Goal: Transaction & Acquisition: Purchase product/service

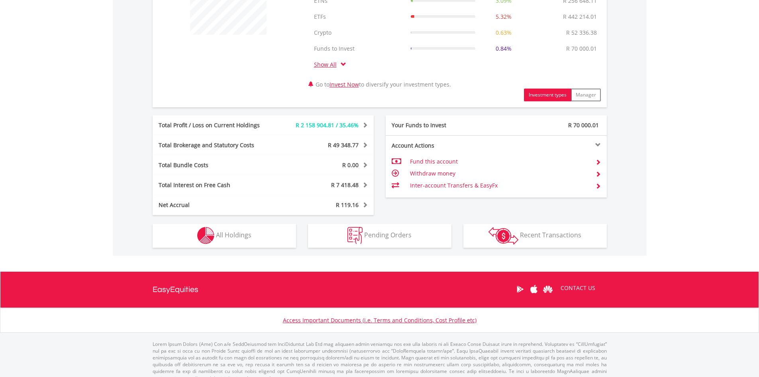
scroll to position [362, 0]
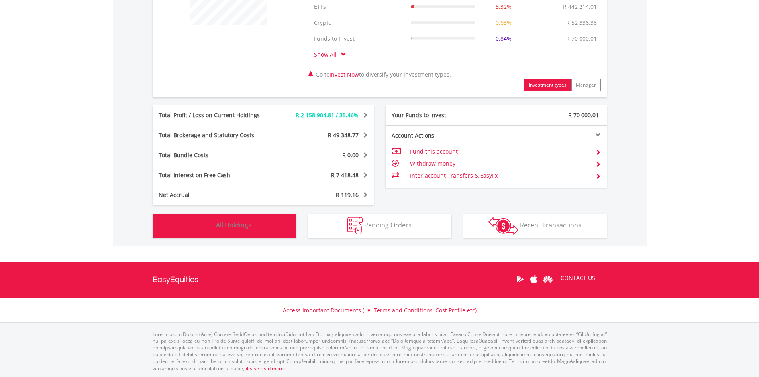
click at [284, 230] on button "Holdings All Holdings" at bounding box center [224, 226] width 143 height 24
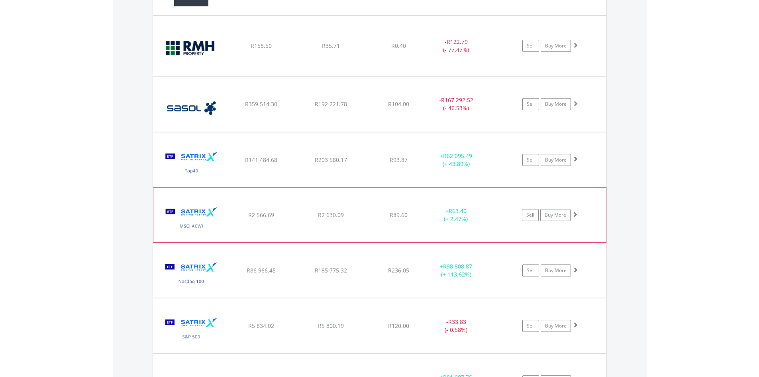
scroll to position [3683, 0]
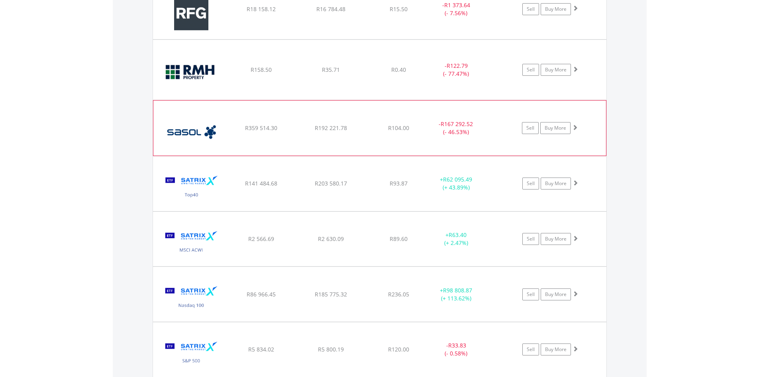
click at [216, 145] on img at bounding box center [191, 131] width 69 height 43
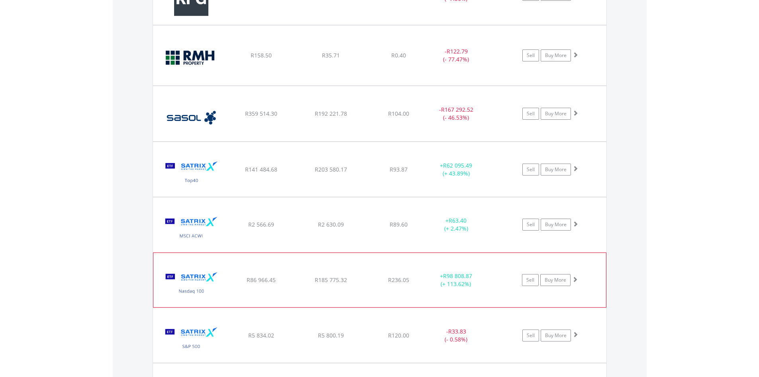
scroll to position [3723, 0]
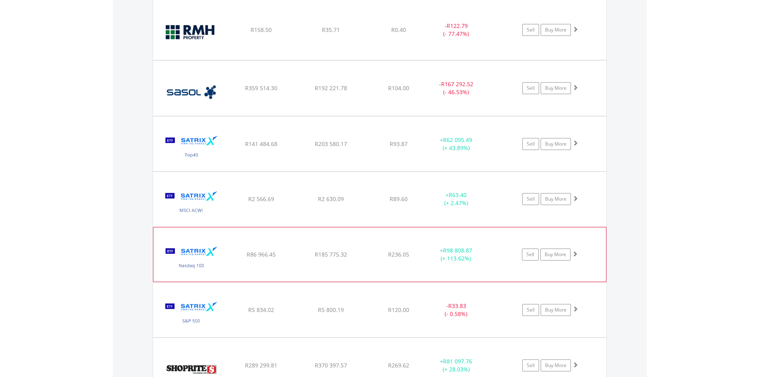
click at [200, 270] on img at bounding box center [191, 258] width 69 height 42
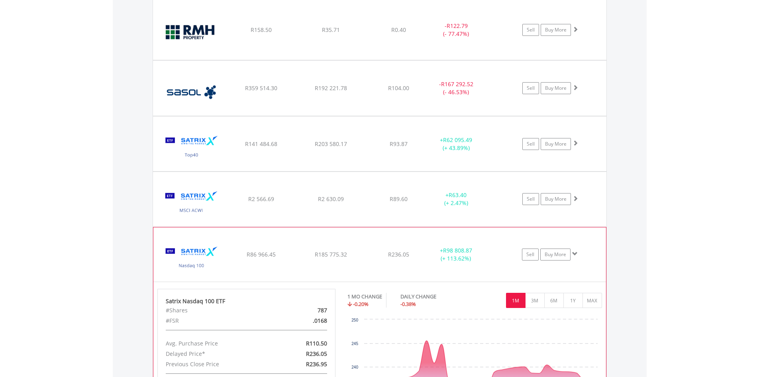
click at [216, 259] on img at bounding box center [191, 258] width 69 height 42
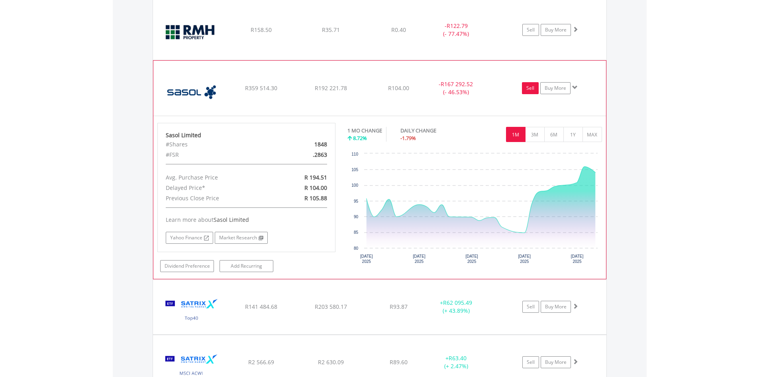
click at [529, 88] on link "Sell" at bounding box center [530, 88] width 17 height 12
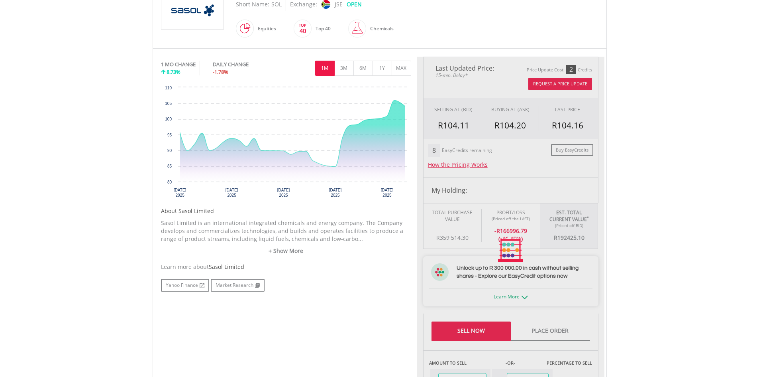
type input "*********"
type input "******"
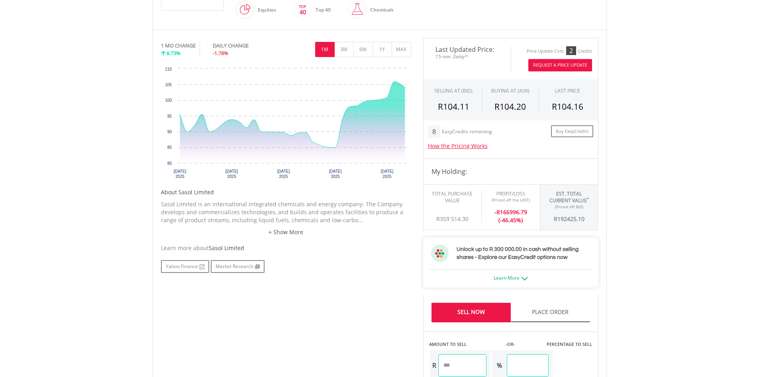
scroll to position [319, 0]
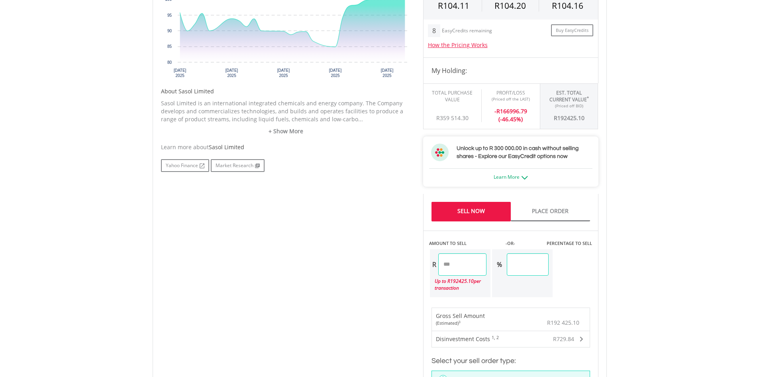
click at [476, 268] on input "*********" at bounding box center [462, 264] width 48 height 22
drag, startPoint x: 458, startPoint y: 264, endPoint x: 429, endPoint y: 265, distance: 29.1
click at [429, 265] on div "R ********* Up to R 192425.10 per transaction" at bounding box center [460, 272] width 62 height 49
type input "*"
drag, startPoint x: 727, startPoint y: 252, endPoint x: 723, endPoint y: 254, distance: 4.3
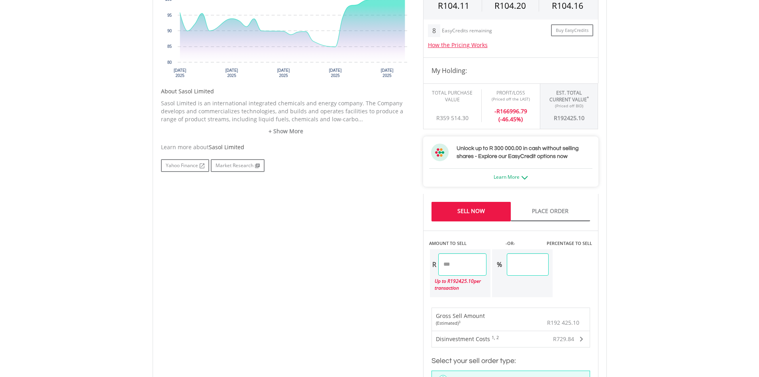
click at [724, 254] on body "My Investments Invest Now New Listings Sell My Recurring Investments Pending Or…" at bounding box center [379, 183] width 759 height 1004
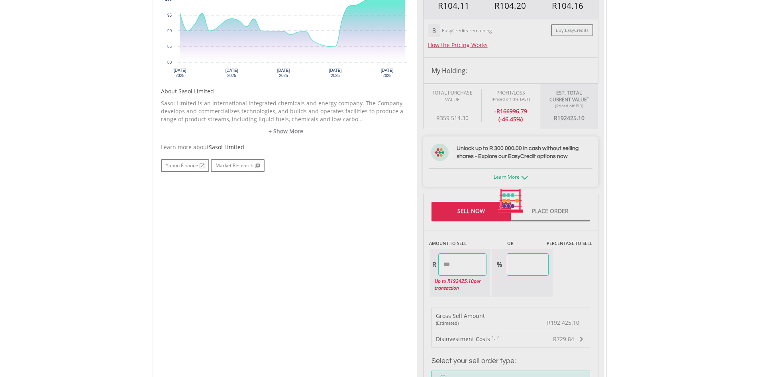
type input "********"
type input "*****"
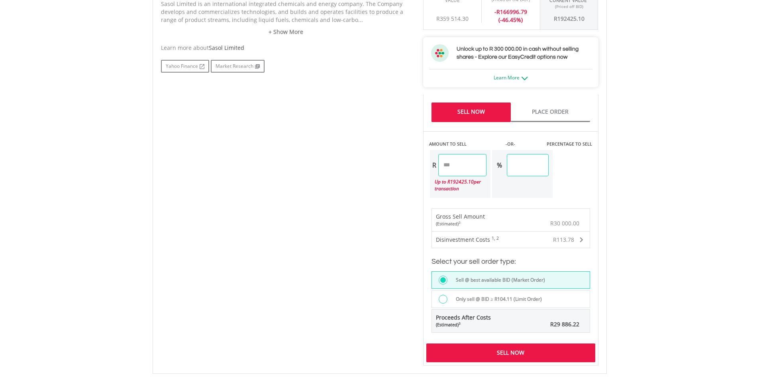
scroll to position [438, 0]
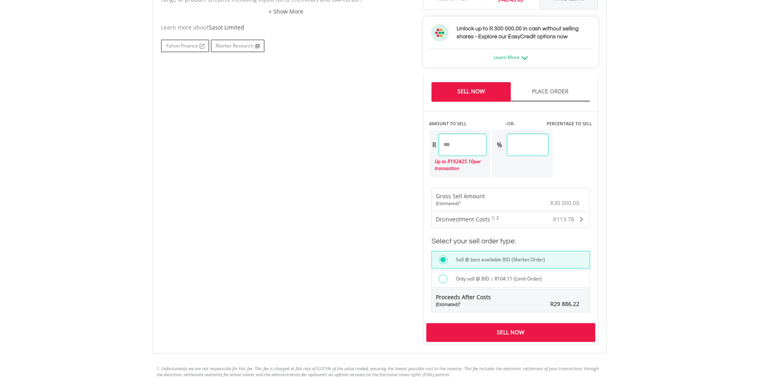
click at [490, 334] on div "Sell Now" at bounding box center [510, 332] width 169 height 18
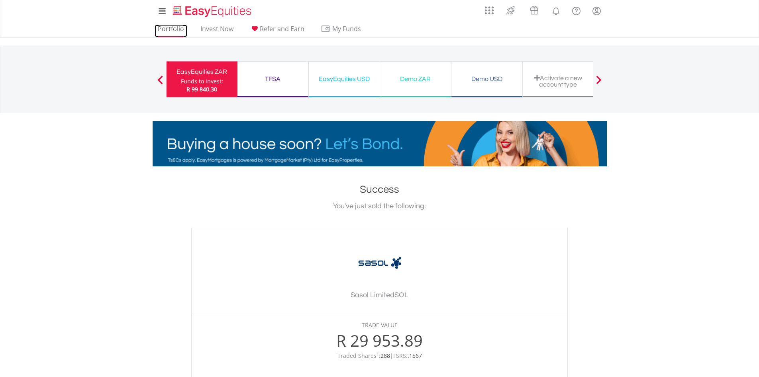
click at [160, 26] on link "Portfolio" at bounding box center [171, 31] width 33 height 12
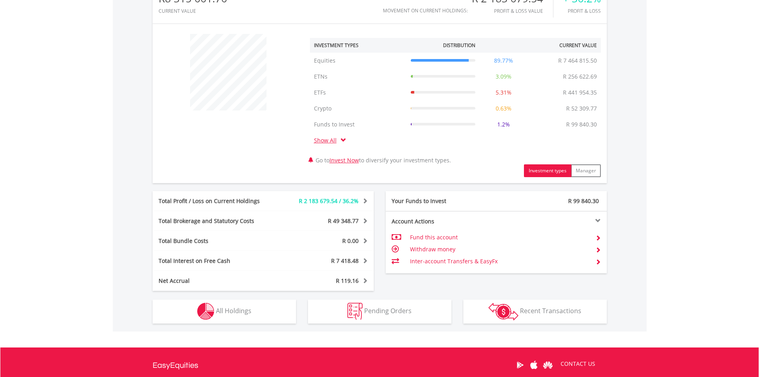
scroll to position [279, 0]
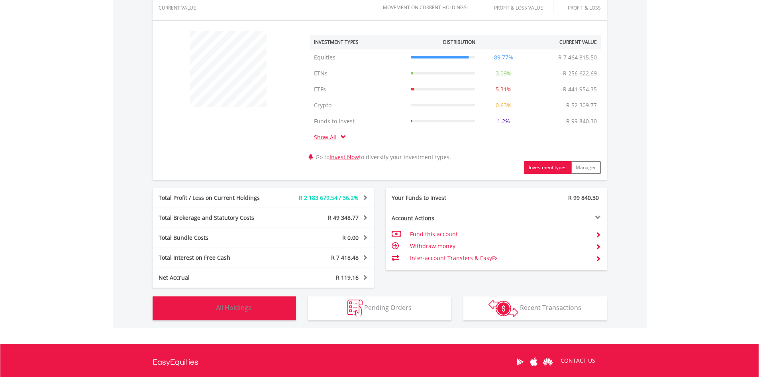
click at [238, 315] on button "Holdings All Holdings" at bounding box center [224, 308] width 143 height 24
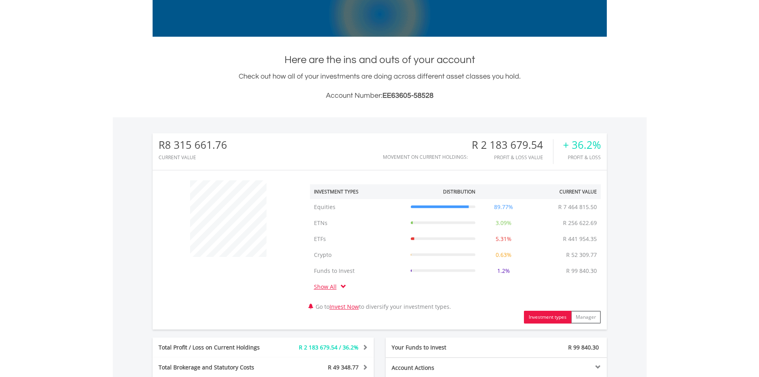
scroll to position [0, 0]
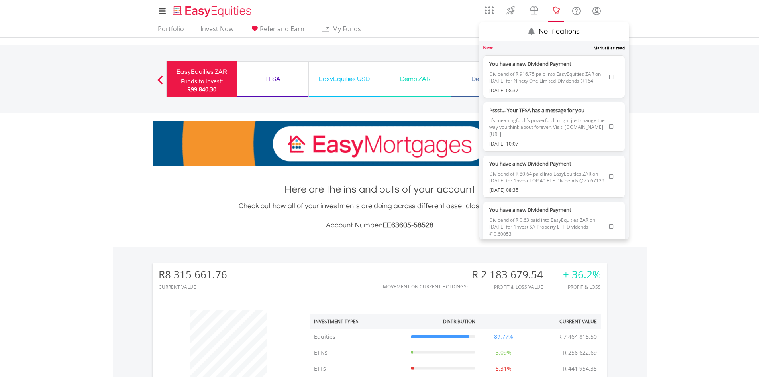
click at [557, 14] on lord-icon "Notifications" at bounding box center [556, 11] width 10 height 10
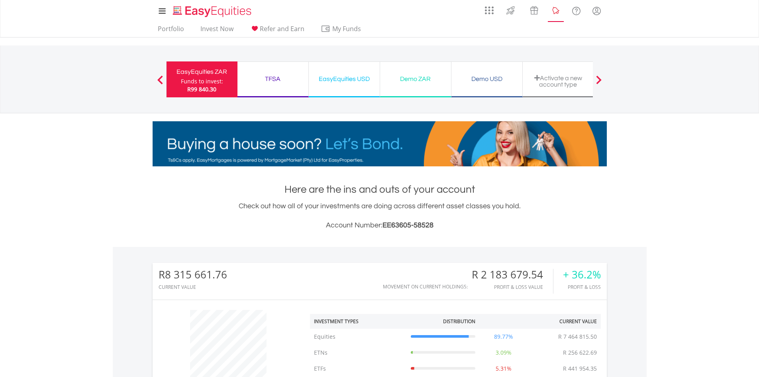
click at [557, 14] on lord-icon "Notifications" at bounding box center [556, 11] width 10 height 10
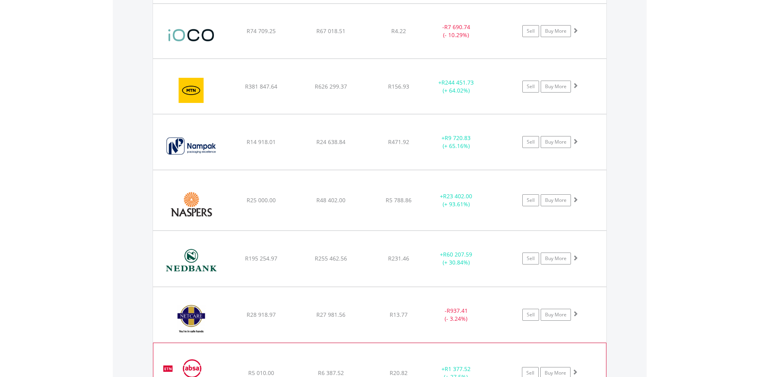
scroll to position [2607, 0]
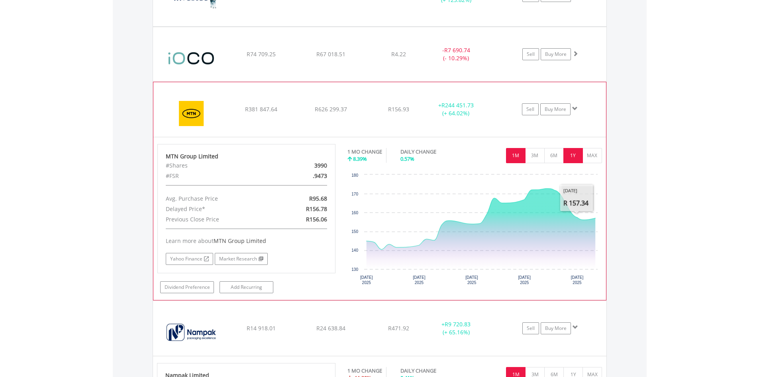
click at [577, 156] on button "1Y" at bounding box center [574, 155] width 20 height 15
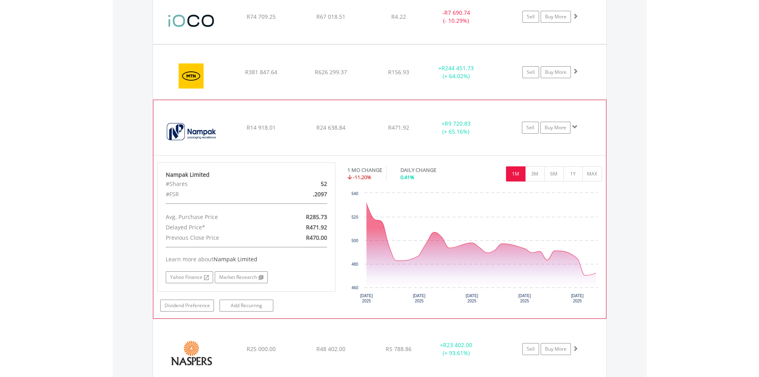
scroll to position [2647, 0]
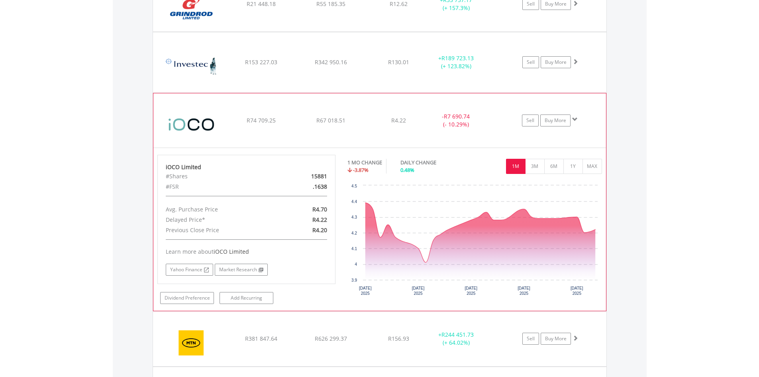
scroll to position [2527, 0]
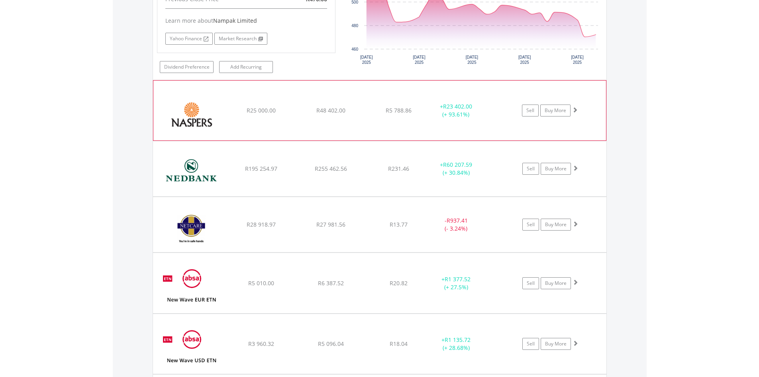
scroll to position [2886, 0]
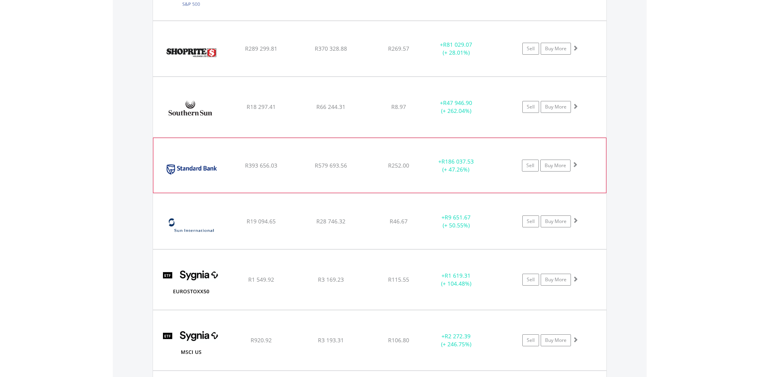
scroll to position [4201, 0]
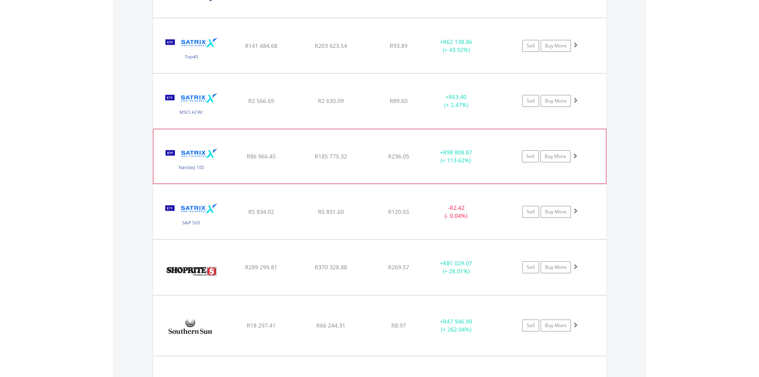
scroll to position [3962, 0]
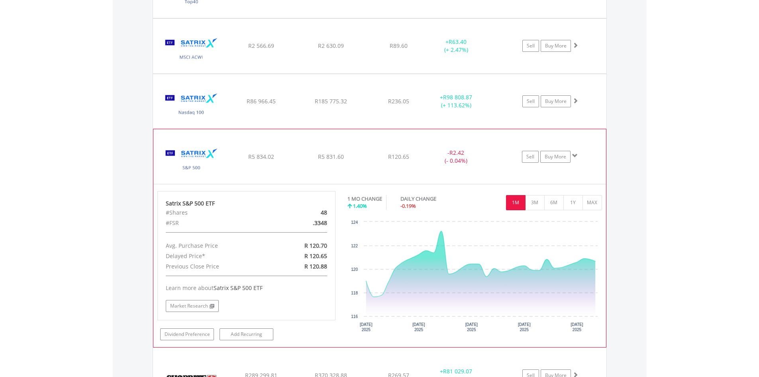
scroll to position [4042, 0]
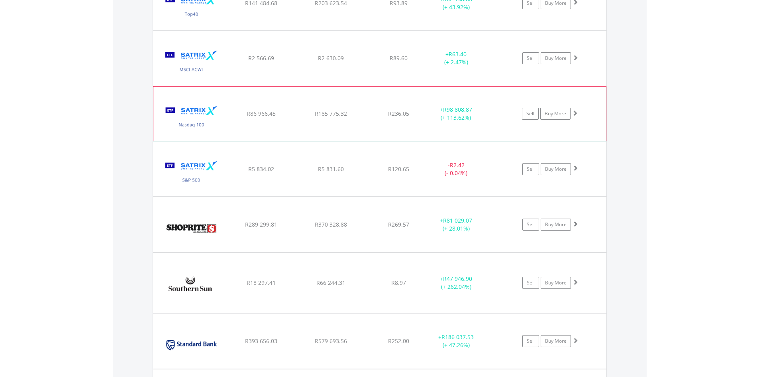
scroll to position [3962, 0]
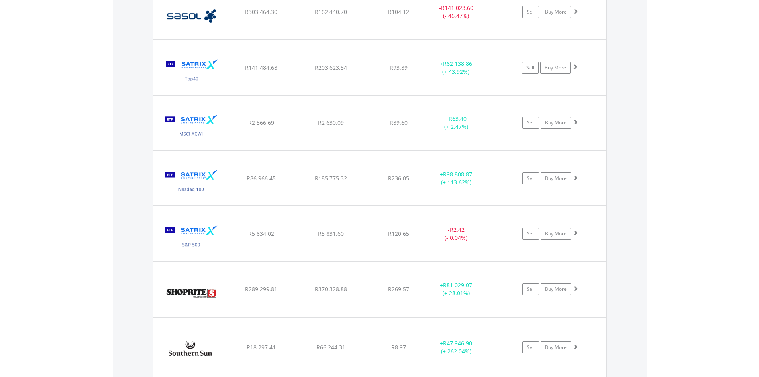
click at [224, 74] on img at bounding box center [191, 71] width 69 height 42
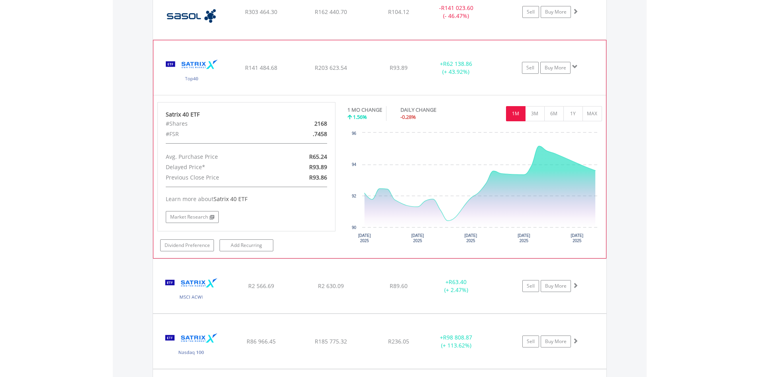
click at [224, 74] on img at bounding box center [191, 71] width 69 height 42
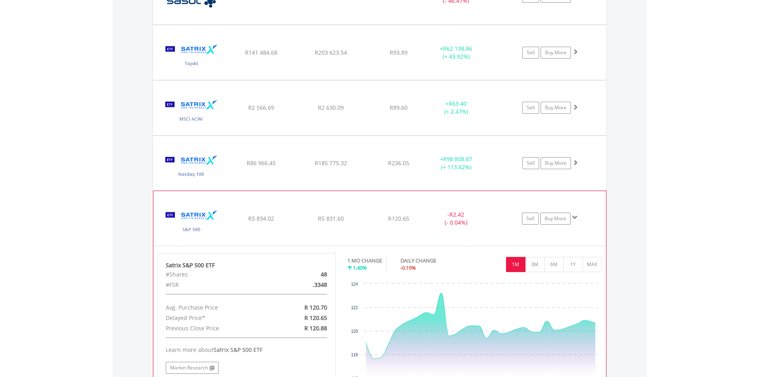
scroll to position [4042, 0]
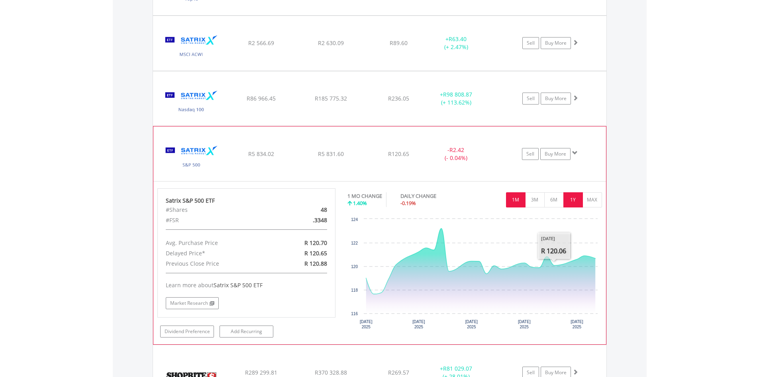
click at [579, 198] on button "1Y" at bounding box center [574, 199] width 20 height 15
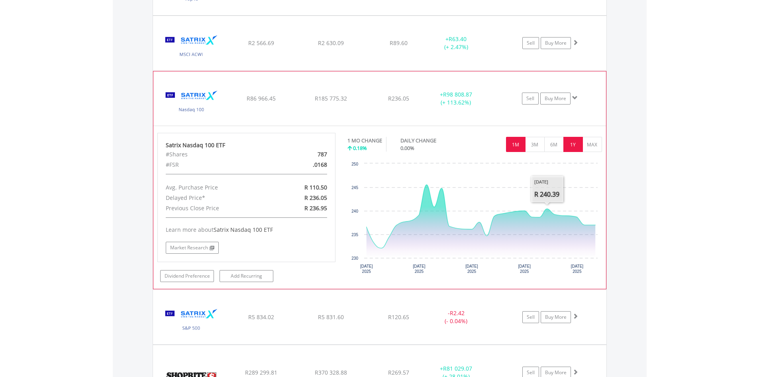
click at [568, 146] on button "1Y" at bounding box center [574, 144] width 20 height 15
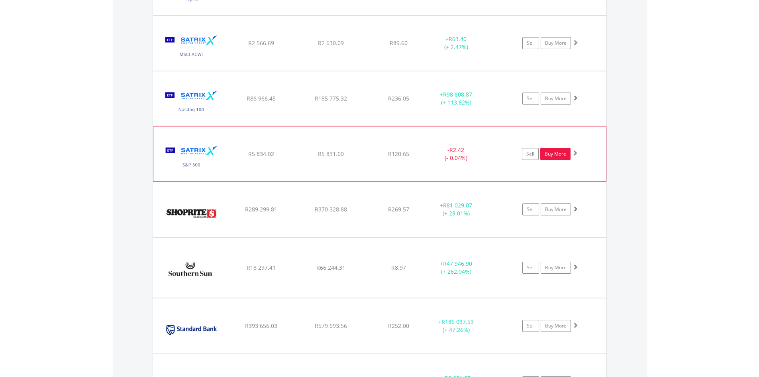
click at [546, 153] on link "Buy More" at bounding box center [555, 154] width 30 height 12
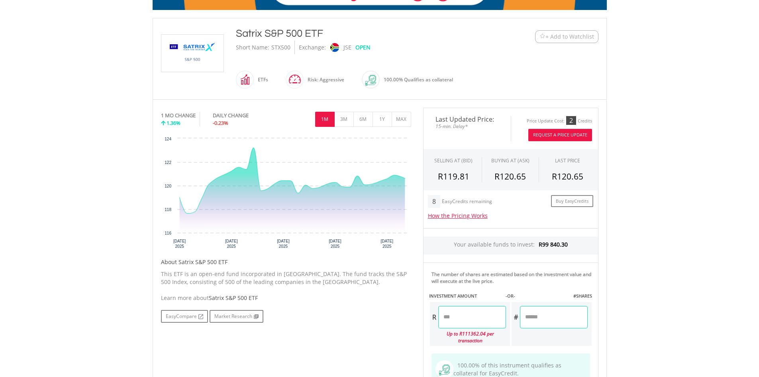
scroll to position [159, 0]
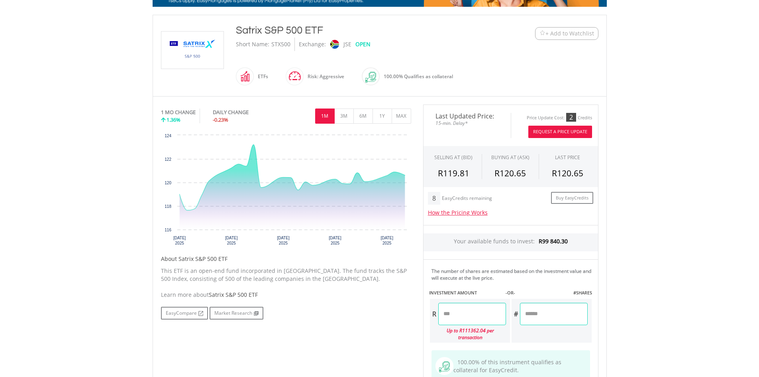
click at [483, 316] on input "number" at bounding box center [472, 314] width 68 height 22
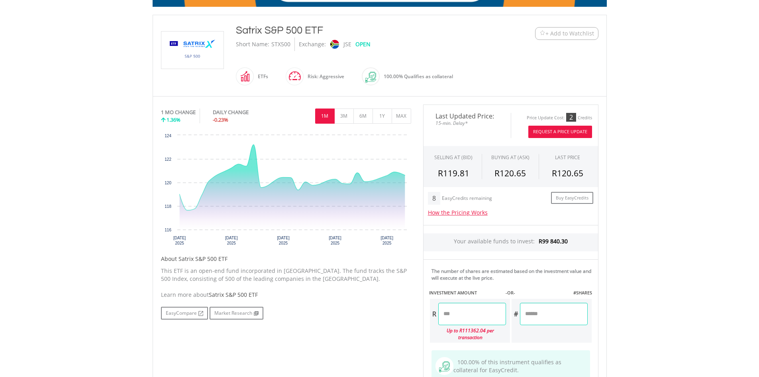
click at [629, 258] on body "My Investments Invest Now New Listings Sell My Recurring Investments Pending Or…" at bounding box center [379, 204] width 759 height 727
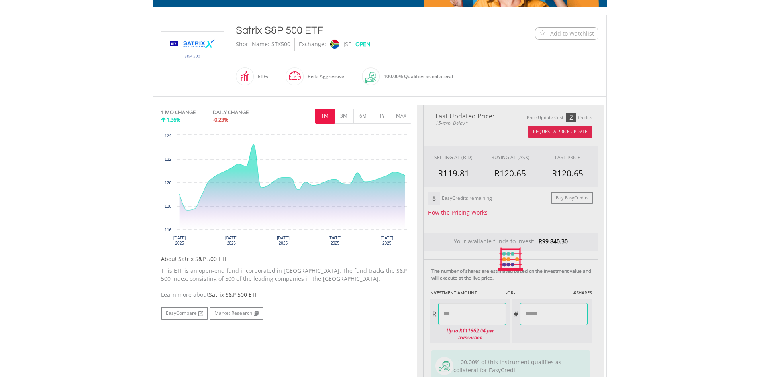
type input "********"
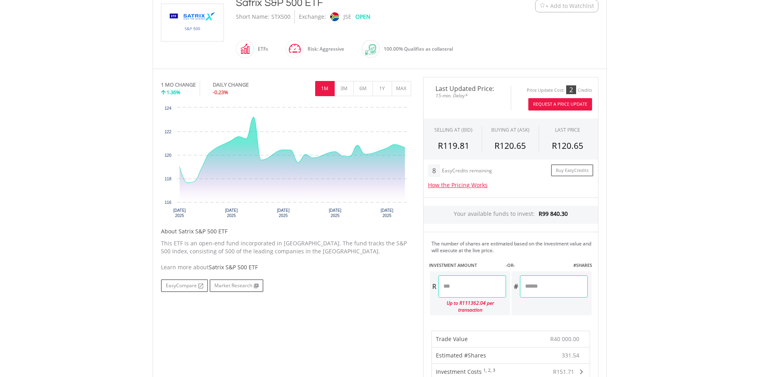
scroll to position [199, 0]
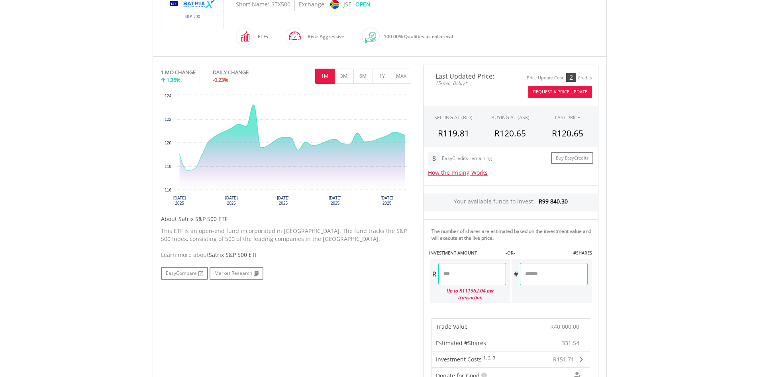
drag, startPoint x: 446, startPoint y: 274, endPoint x: 441, endPoint y: 274, distance: 5.2
click at [441, 274] on input "********" at bounding box center [472, 274] width 68 height 22
type input "********"
click at [663, 248] on body "My Investments Invest Now New Listings Sell My Recurring Investments Pending Or…" at bounding box center [379, 296] width 759 height 991
type input "********"
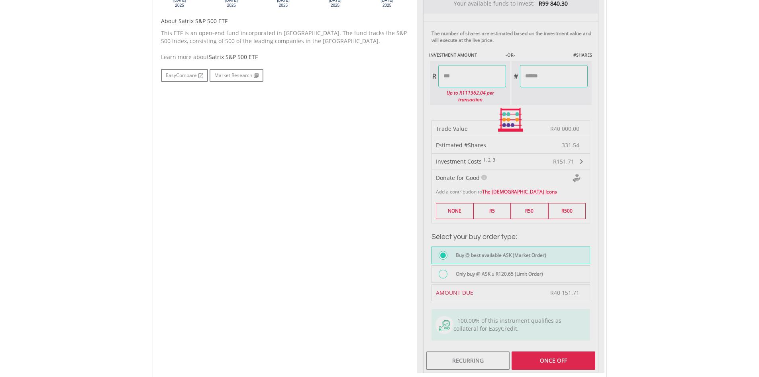
scroll to position [399, 0]
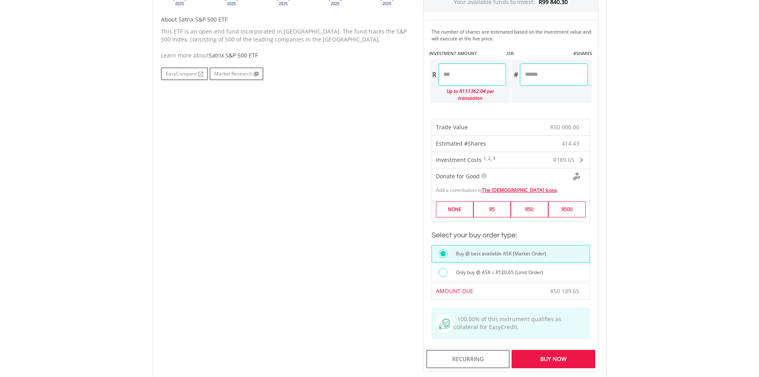
click at [383, 180] on div "No chart available. 1 MO CHANGE 1.36% DAILY CHANGE -0.23% 1M 3M 6M 1Y MAX Chart…" at bounding box center [380, 118] width 450 height 506
click at [542, 355] on div "Buy Now" at bounding box center [553, 359] width 83 height 18
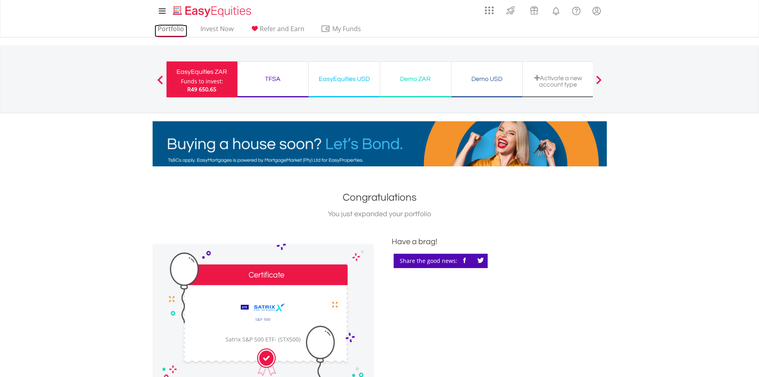
click at [169, 28] on link "Portfolio" at bounding box center [171, 31] width 33 height 12
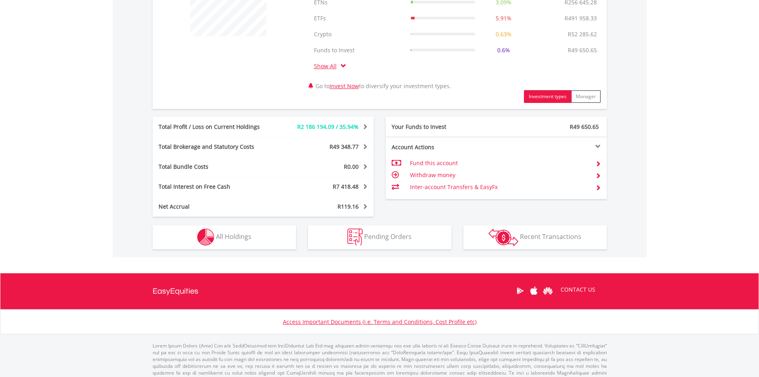
scroll to position [359, 0]
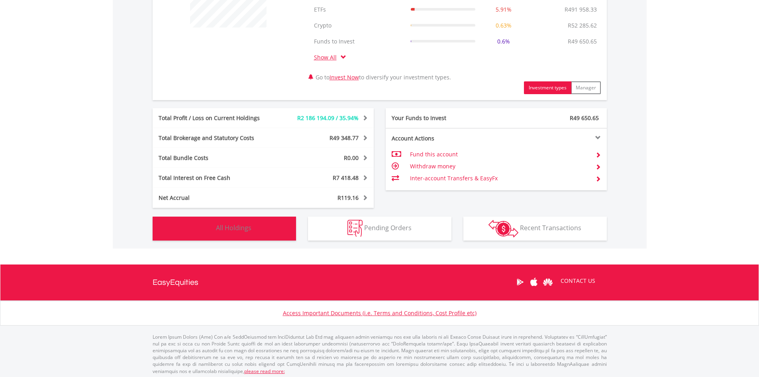
click at [232, 233] on button "Holdings All Holdings" at bounding box center [224, 228] width 143 height 24
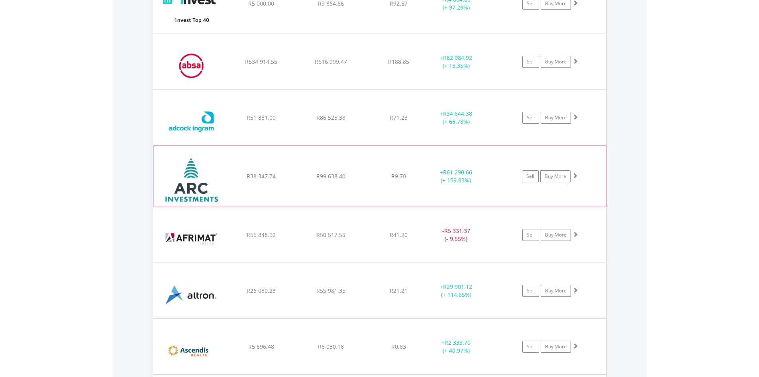
scroll to position [862, 0]
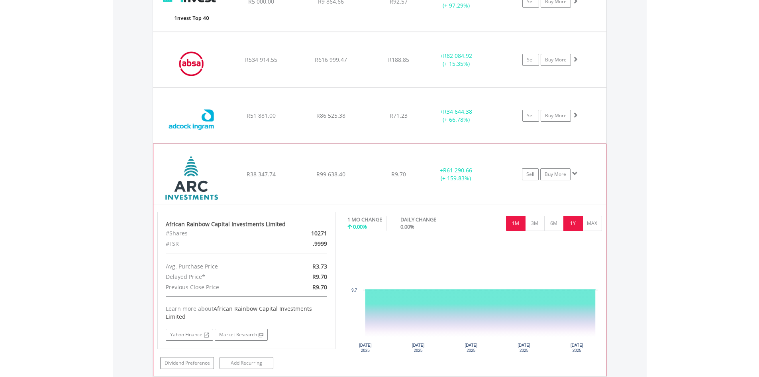
click at [576, 225] on button "1Y" at bounding box center [574, 223] width 20 height 15
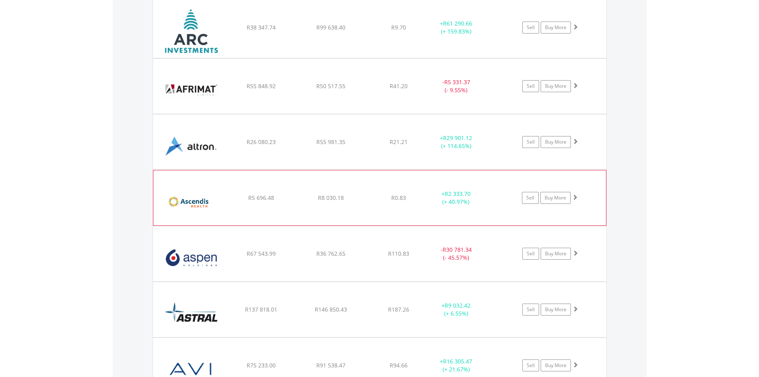
scroll to position [1022, 0]
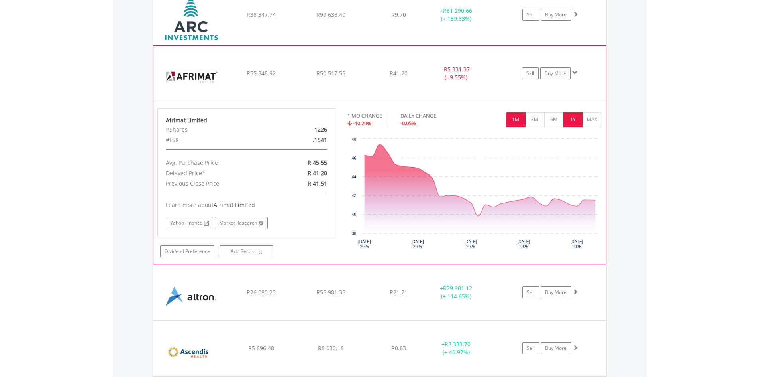
click at [569, 116] on button "1Y" at bounding box center [574, 119] width 20 height 15
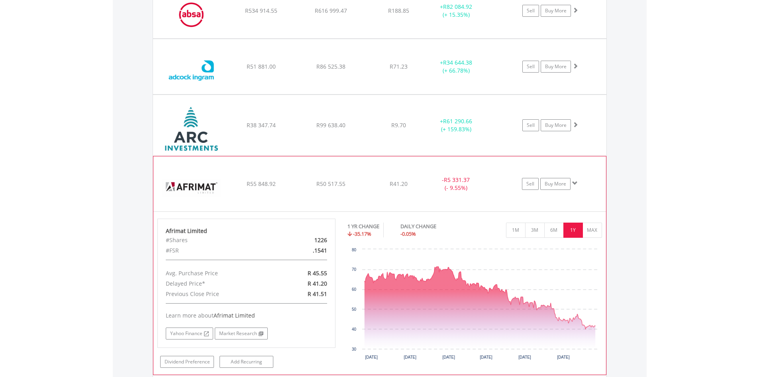
scroll to position [902, 0]
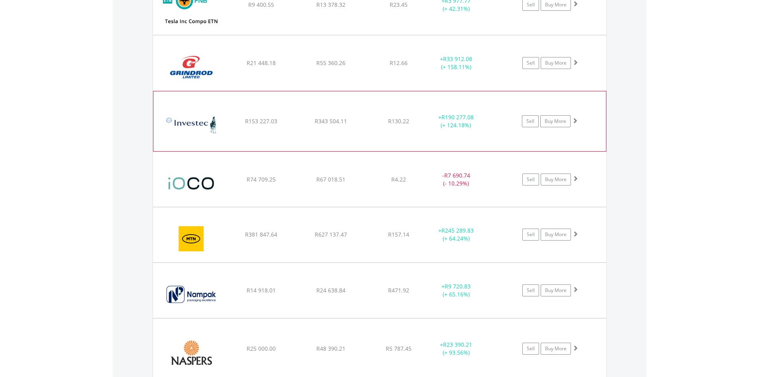
scroll to position [2456, 0]
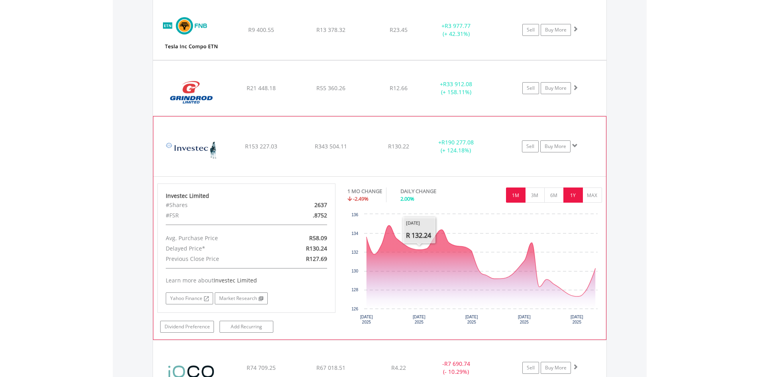
click at [564, 193] on button "1Y" at bounding box center [574, 194] width 20 height 15
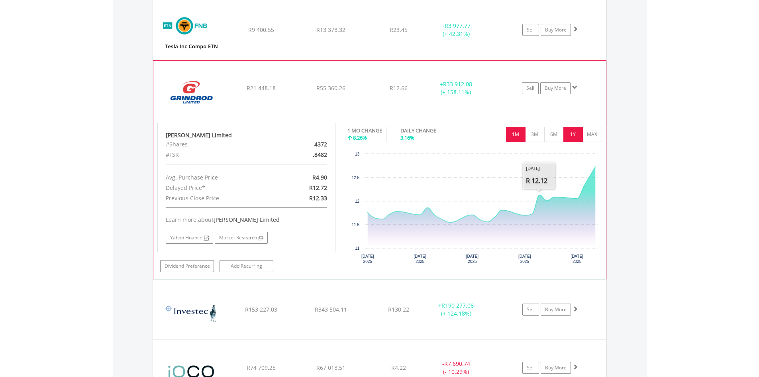
click at [570, 135] on button "1Y" at bounding box center [574, 134] width 20 height 15
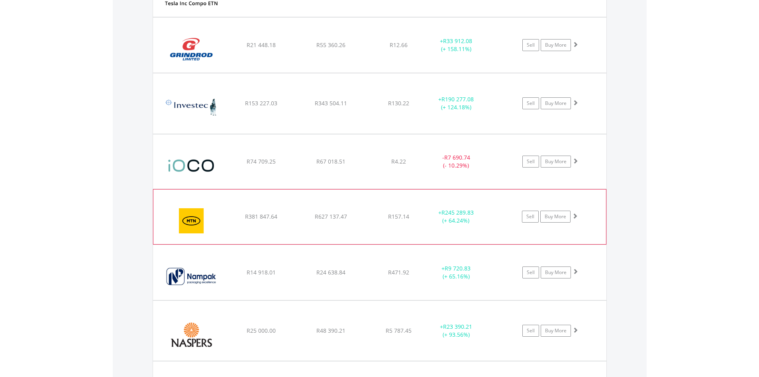
scroll to position [2536, 0]
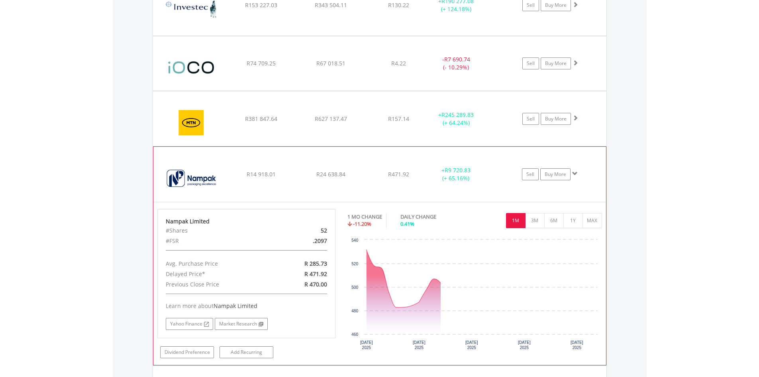
scroll to position [2616, 0]
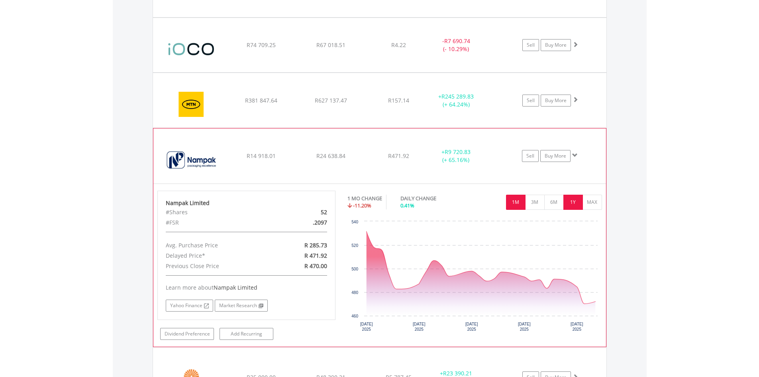
click at [575, 199] on button "1Y" at bounding box center [574, 202] width 20 height 15
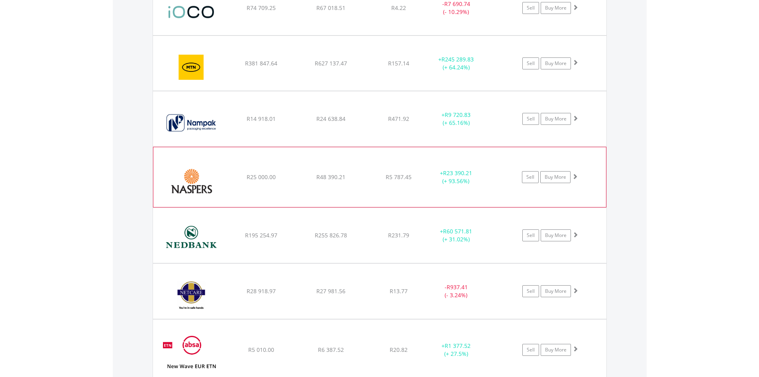
scroll to position [2656, 0]
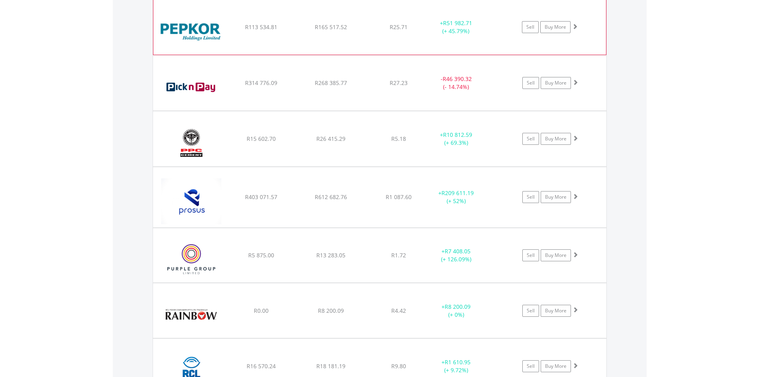
scroll to position [3214, 0]
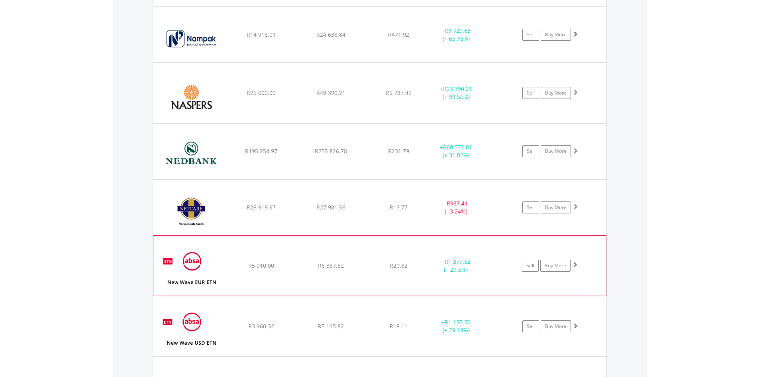
scroll to position [2735, 0]
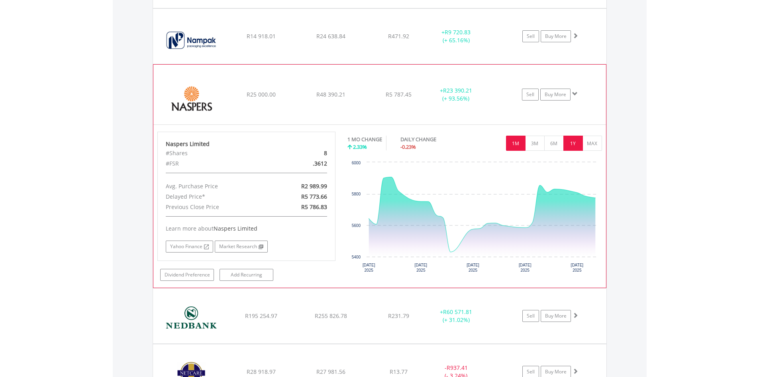
click at [568, 147] on button "1Y" at bounding box center [574, 143] width 20 height 15
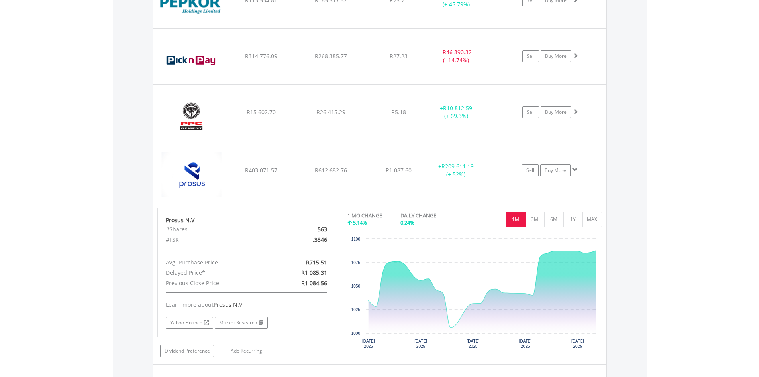
scroll to position [3254, 0]
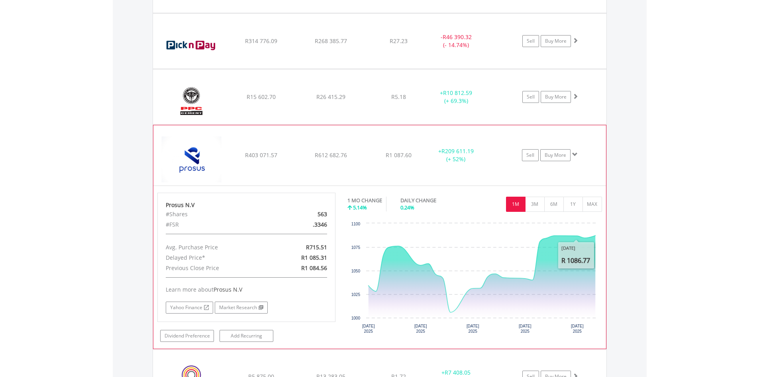
click at [580, 215] on div "1 MO CHANGE 5.14% DAILY CHANGE 0.24% 1M 3M 6M 1Y MAX" at bounding box center [475, 206] width 255 height 27
click at [578, 205] on button "1Y" at bounding box center [574, 204] width 20 height 15
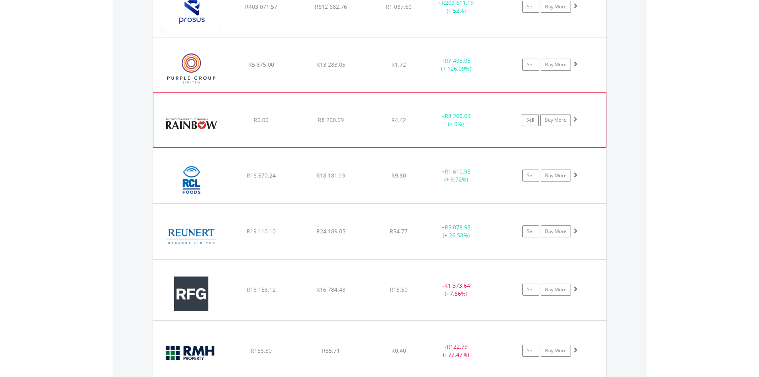
scroll to position [3413, 0]
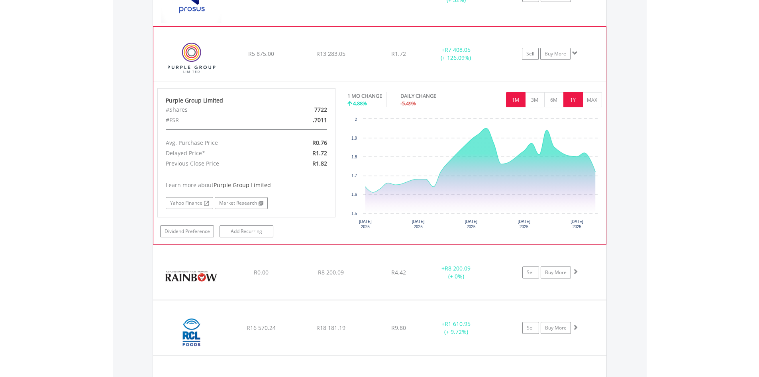
click at [575, 98] on button "1Y" at bounding box center [574, 99] width 20 height 15
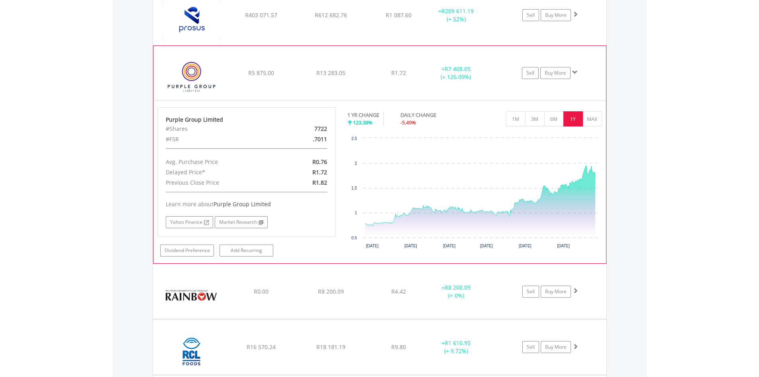
scroll to position [3333, 0]
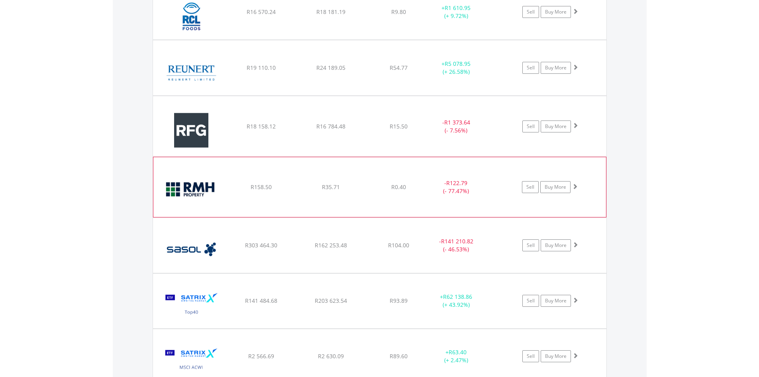
scroll to position [3732, 0]
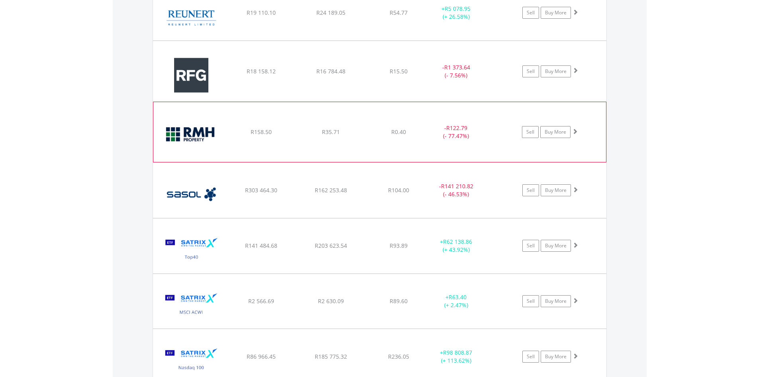
scroll to position [3812, 0]
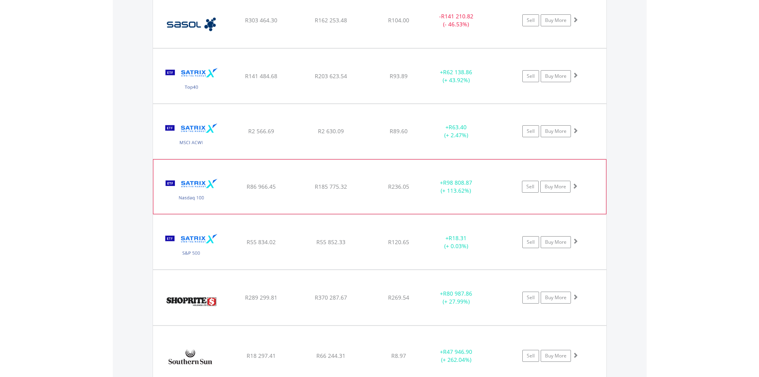
scroll to position [3971, 0]
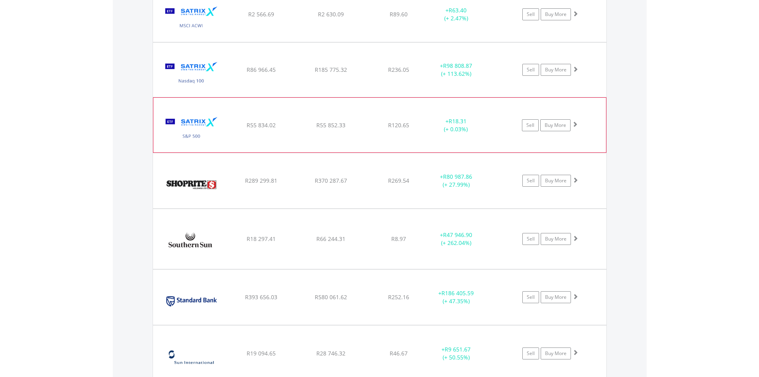
scroll to position [4091, 0]
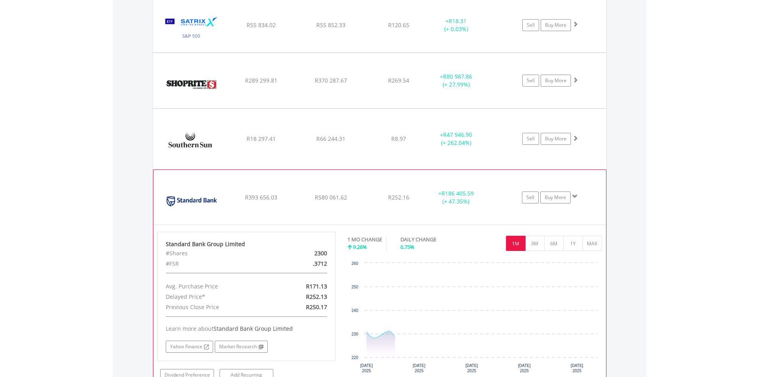
scroll to position [4210, 0]
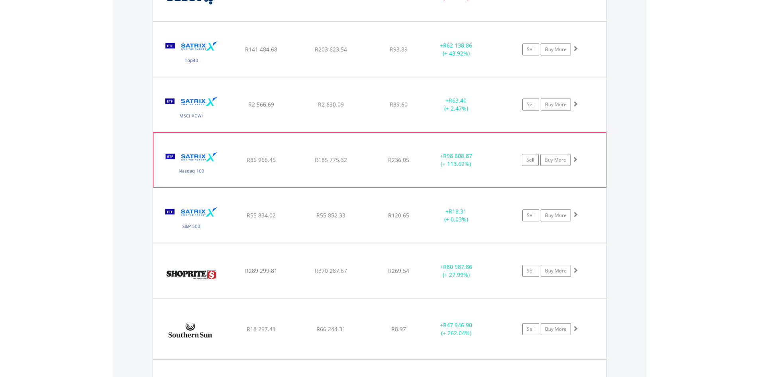
scroll to position [3971, 0]
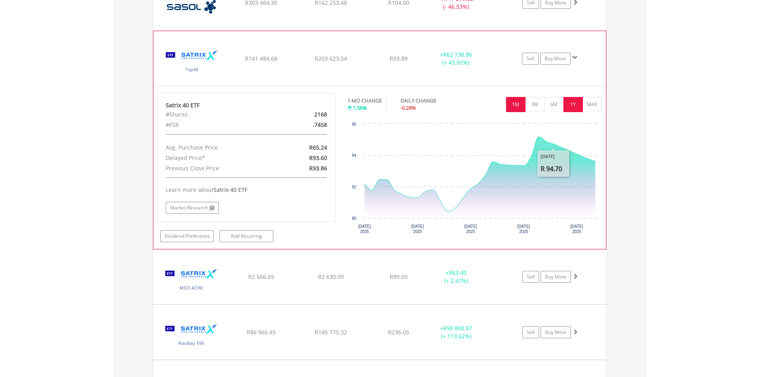
click at [574, 110] on button "1Y" at bounding box center [574, 104] width 20 height 15
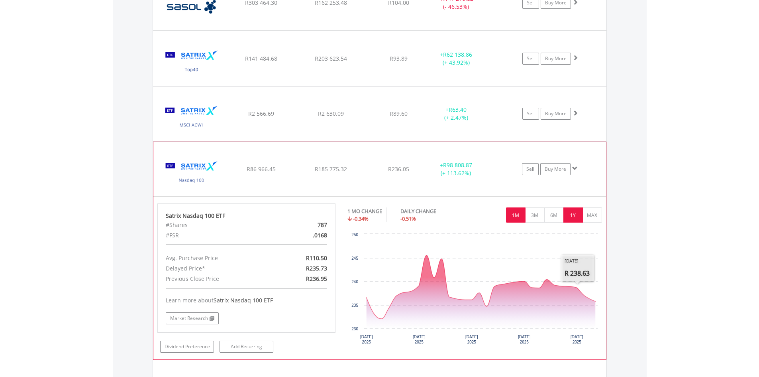
click at [577, 219] on button "1Y" at bounding box center [574, 214] width 20 height 15
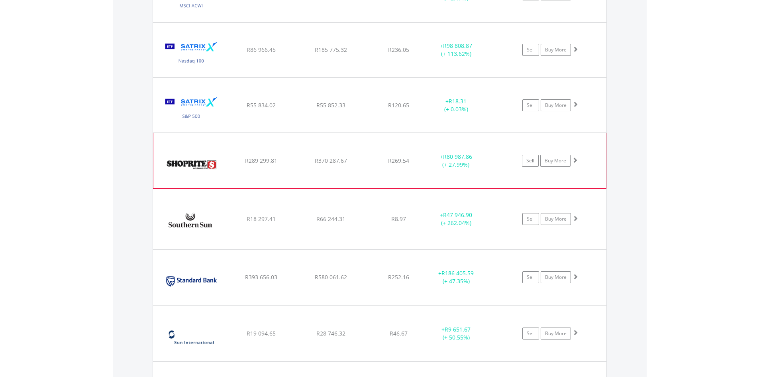
scroll to position [4091, 0]
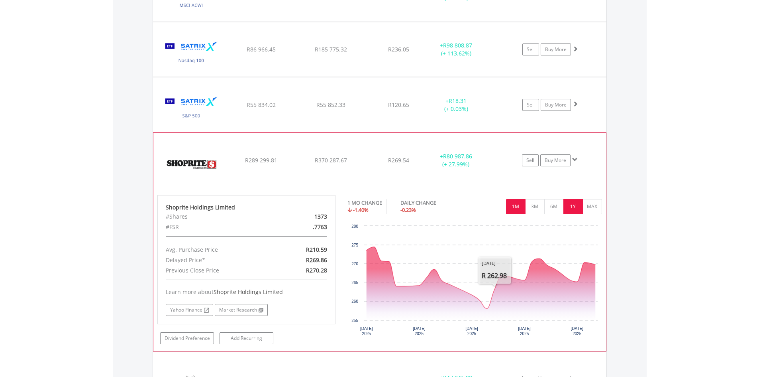
click at [571, 205] on button "1Y" at bounding box center [574, 206] width 20 height 15
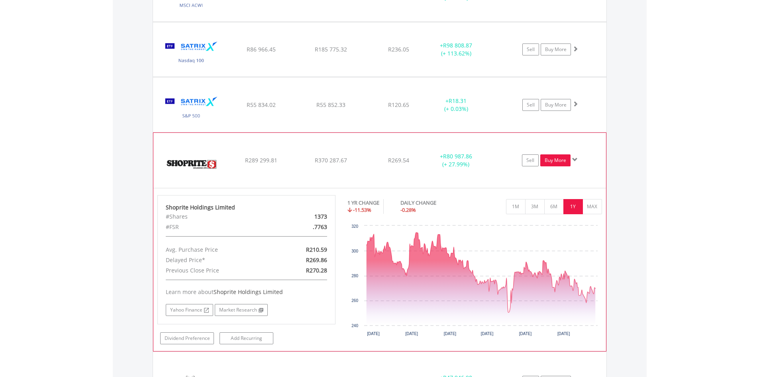
click at [547, 159] on link "Buy More" at bounding box center [555, 160] width 30 height 12
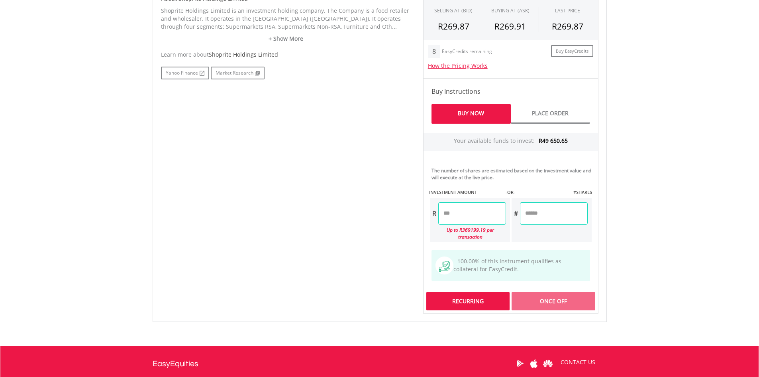
scroll to position [396, 0]
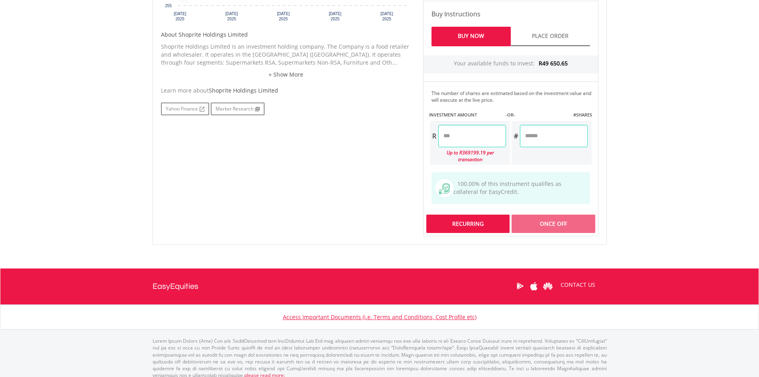
click at [471, 214] on div "Recurring" at bounding box center [467, 223] width 83 height 18
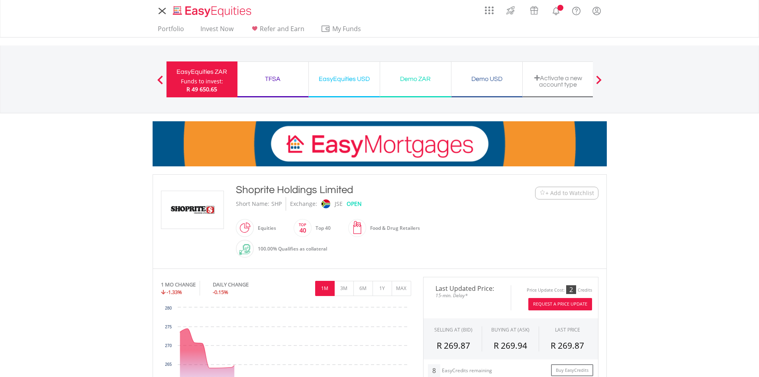
scroll to position [250, 0]
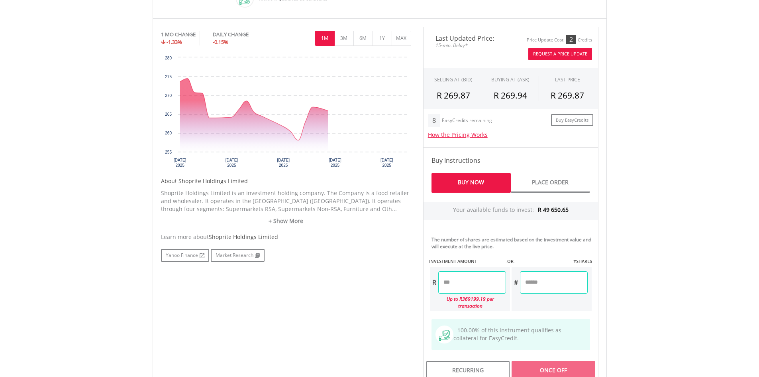
click at [472, 278] on input "number" at bounding box center [472, 282] width 68 height 22
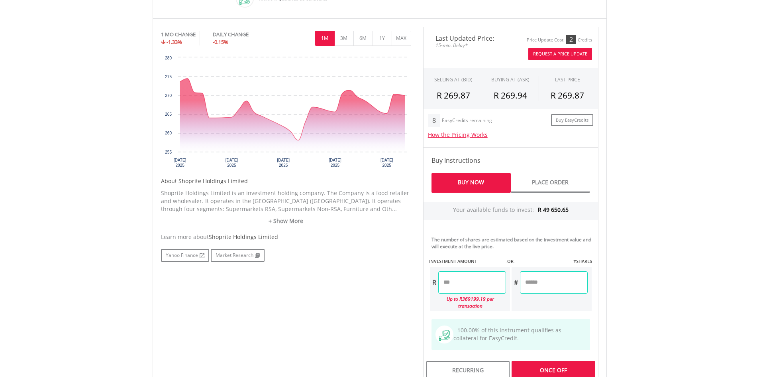
click at [694, 293] on body "My Investments Invest Now New Listings Sell My Recurring Investments Pending Or…" at bounding box center [379, 143] width 759 height 786
type input "********"
type input "*******"
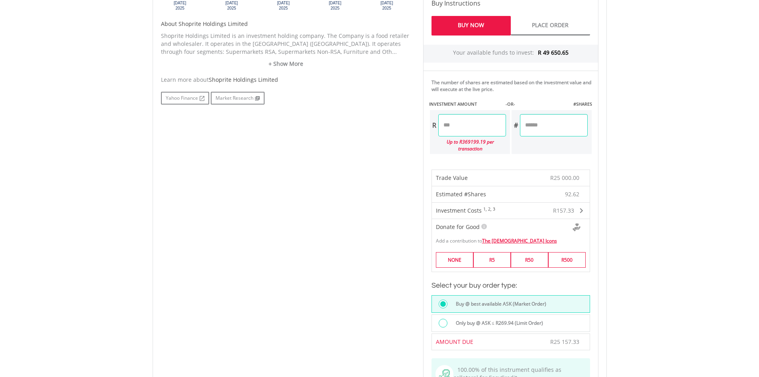
scroll to position [409, 0]
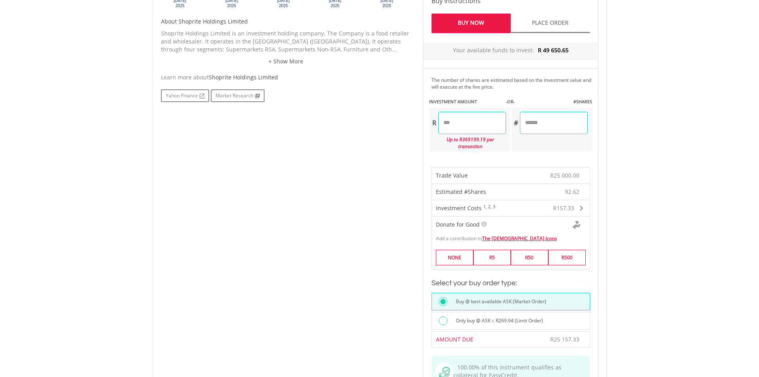
drag, startPoint x: 449, startPoint y: 123, endPoint x: 440, endPoint y: 125, distance: 9.7
click at [440, 123] on input "********" at bounding box center [472, 123] width 68 height 22
type input "********"
click at [650, 141] on body "My Investments Invest Now New Listings Sell My Recurring Investments Pending Or…" at bounding box center [379, 116] width 759 height 1050
type input "********"
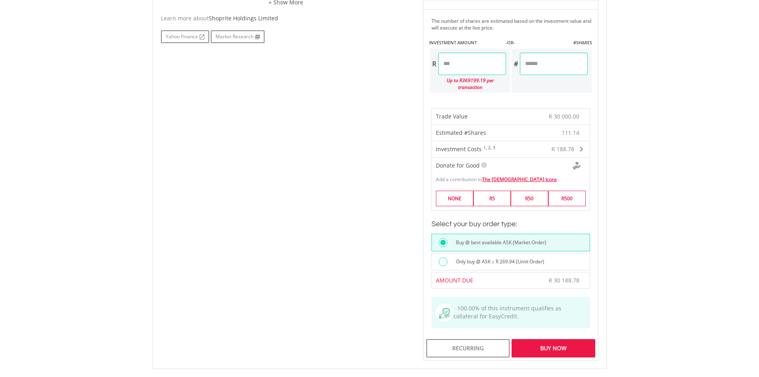
scroll to position [489, 0]
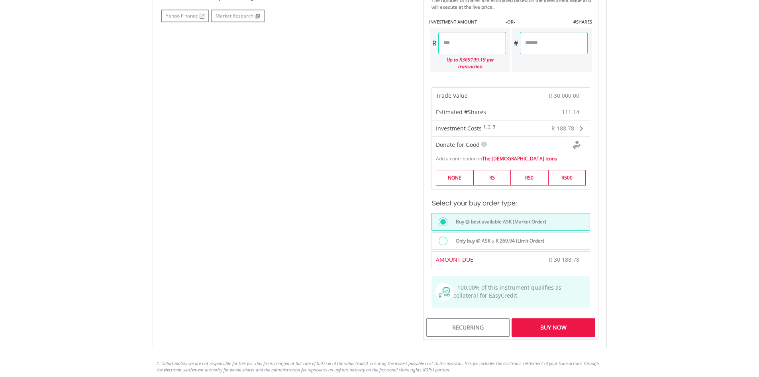
click at [570, 320] on div "Buy Now" at bounding box center [553, 327] width 83 height 18
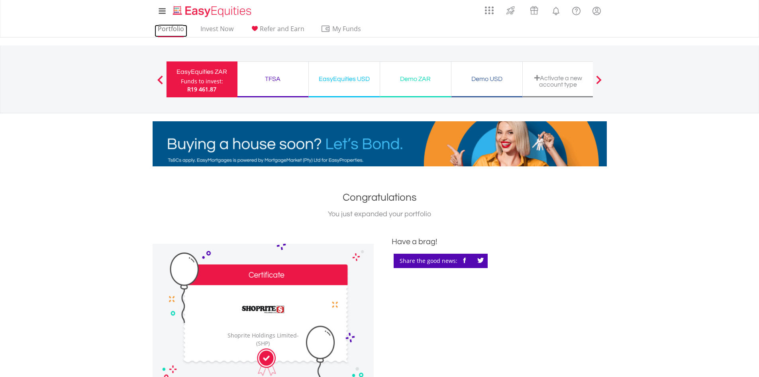
click at [163, 28] on link "Portfolio" at bounding box center [171, 31] width 33 height 12
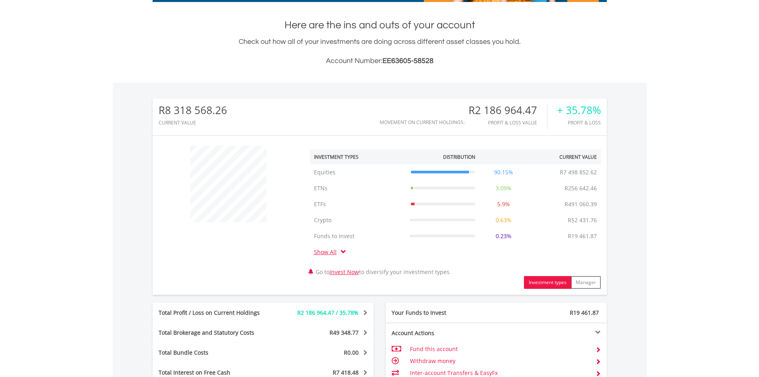
scroll to position [322, 0]
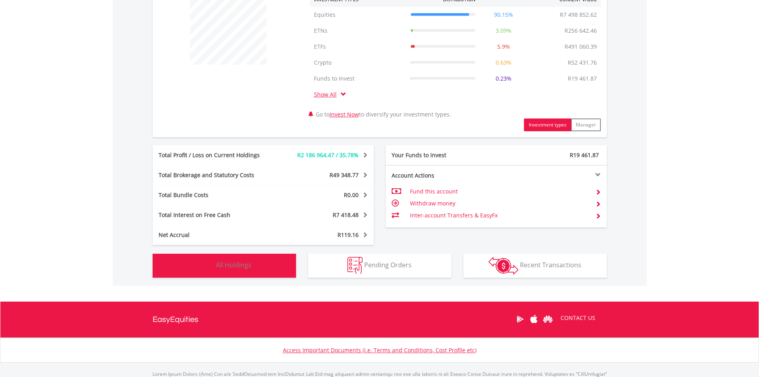
click at [248, 263] on span "All Holdings" at bounding box center [233, 264] width 35 height 9
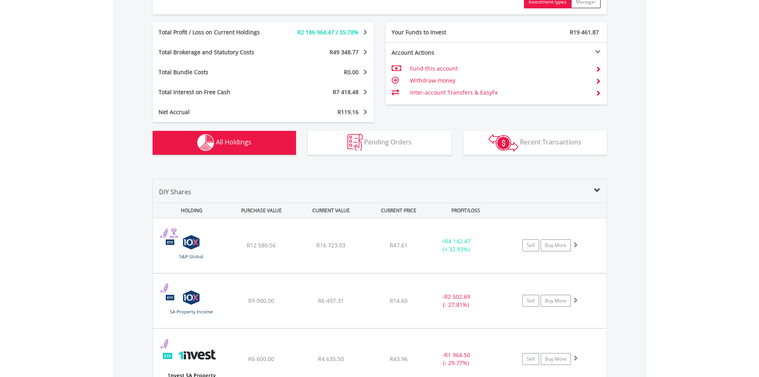
scroll to position [543, 0]
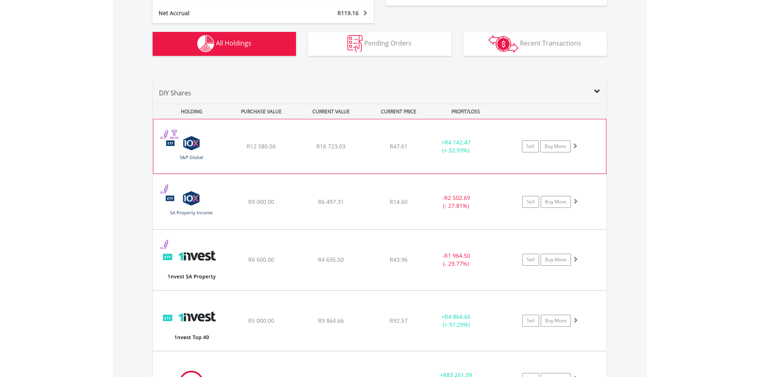
click at [259, 162] on div "﻿ 10X S&P Global Property Exchange Traded Fund R12 580.56 R16 723.03 R47.61 + R…" at bounding box center [379, 146] width 453 height 54
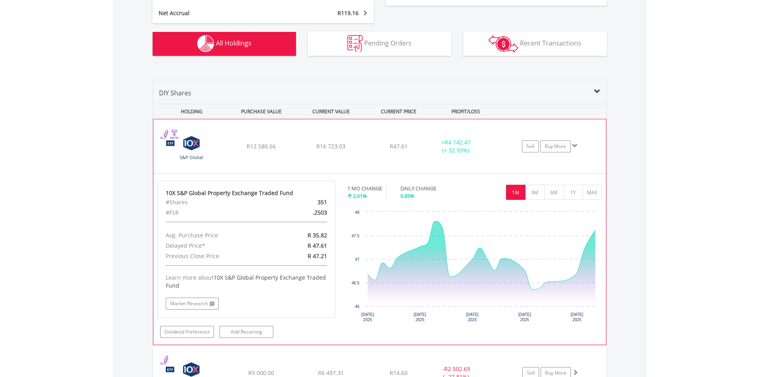
click at [314, 153] on div "﻿ 10X S&P Global Property Exchange Traded Fund R12 580.56 R16 723.03 R47.61 + R…" at bounding box center [379, 146] width 453 height 54
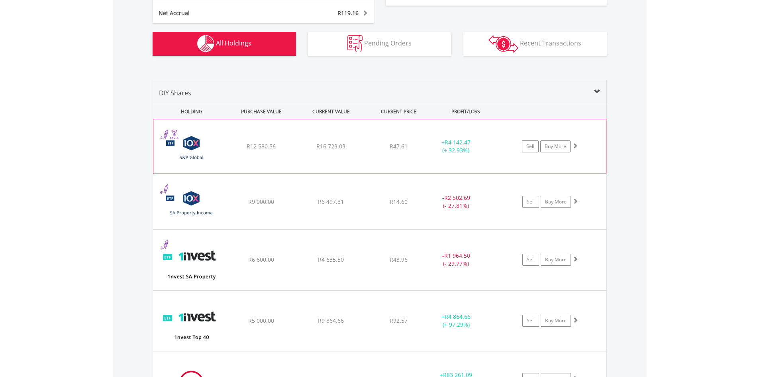
click at [245, 155] on div "﻿ 10X S&P Global Property Exchange Traded Fund R12 580.56 R16 723.03 R47.61 + R…" at bounding box center [379, 146] width 453 height 54
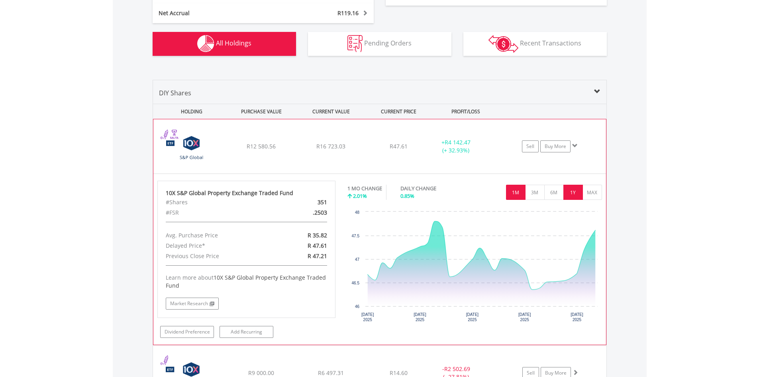
click at [577, 195] on button "1Y" at bounding box center [574, 192] width 20 height 15
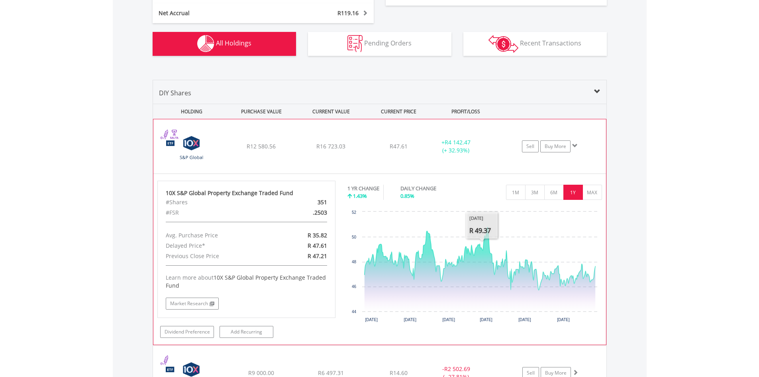
click at [287, 145] on div "R12 580.56" at bounding box center [262, 146] width 68 height 8
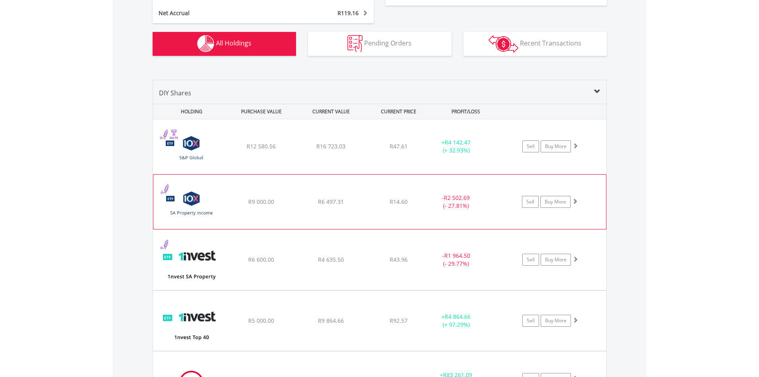
click at [276, 174] on div "﻿ 10X South African Property Income Exchange Traded Fund R9 000.00 R6 497.31 R1…" at bounding box center [380, 146] width 454 height 55
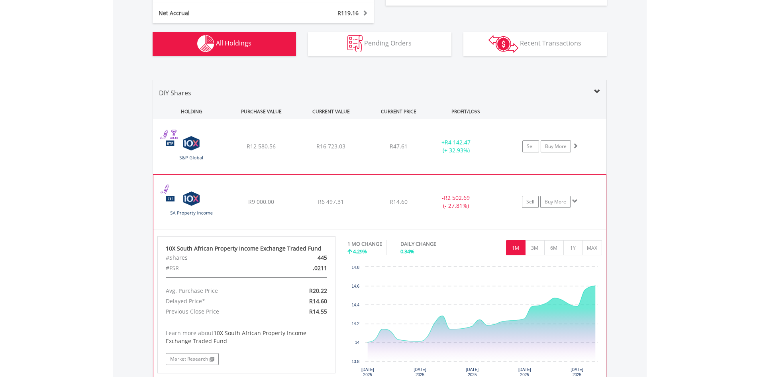
click at [276, 174] on div "﻿ 10X South African Property Income Exchange Traded Fund R9 000.00 R6 497.31 R1…" at bounding box center [380, 146] width 454 height 55
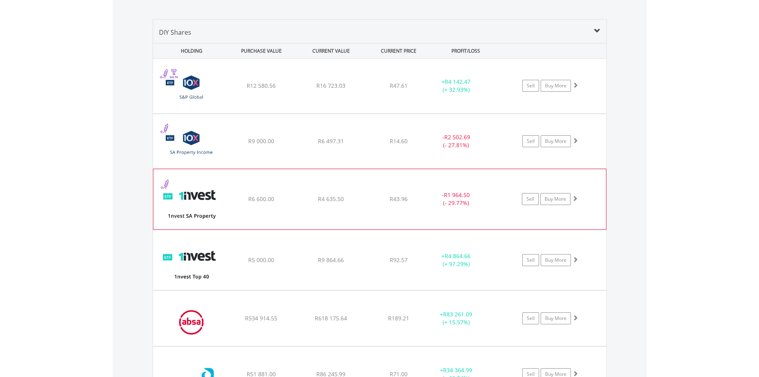
scroll to position [623, 0]
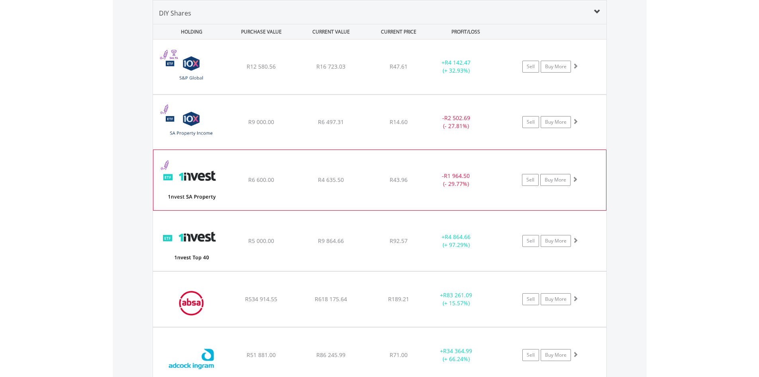
click at [290, 94] on div "﻿ 1nvest SA Property ETF R6 600.00 R4 635.50 R43.96 - R1 964.50 (- 29.77%) Sell…" at bounding box center [380, 66] width 454 height 55
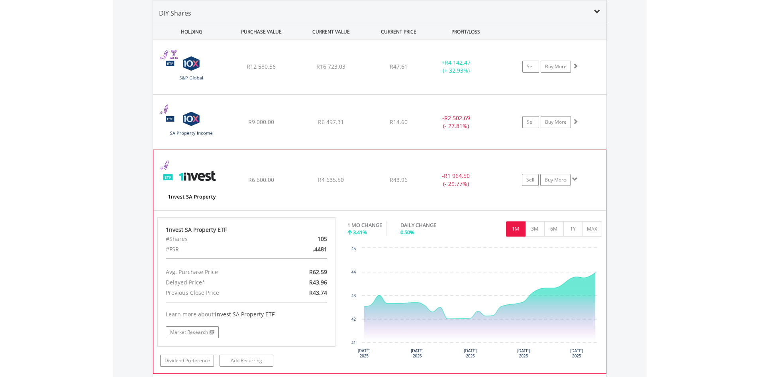
click at [290, 94] on div "﻿ 1nvest SA Property ETF R6 600.00 R4 635.50 R43.96 - R1 964.50 (- 29.77%) Sell…" at bounding box center [380, 66] width 454 height 55
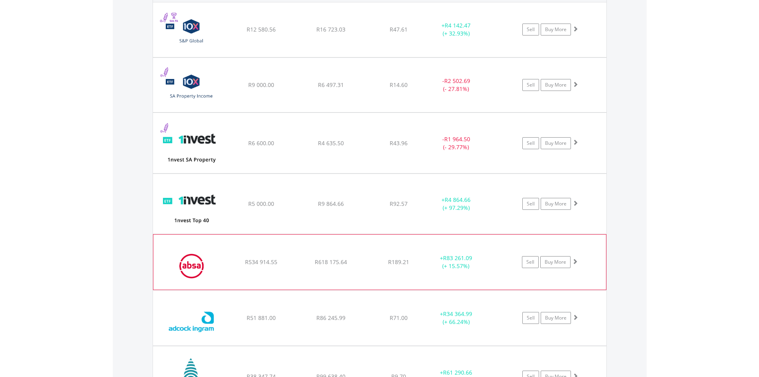
scroll to position [663, 0]
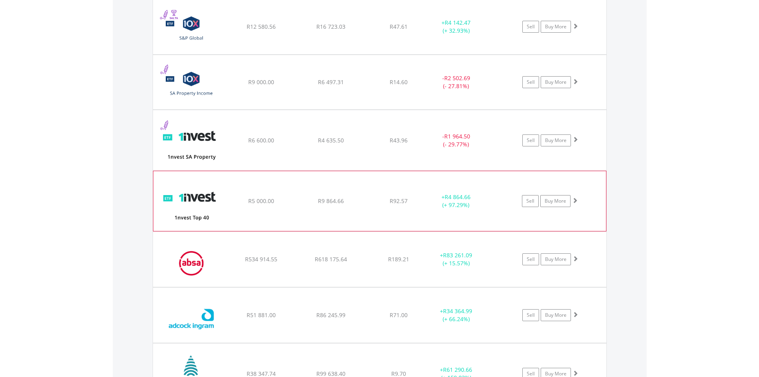
click at [315, 54] on div "﻿ 1nvest TOP 40 ETF R5 000.00 R9 864.66 R92.57 + R4 864.66 (+ 97.29%) Sell Buy …" at bounding box center [380, 27] width 454 height 55
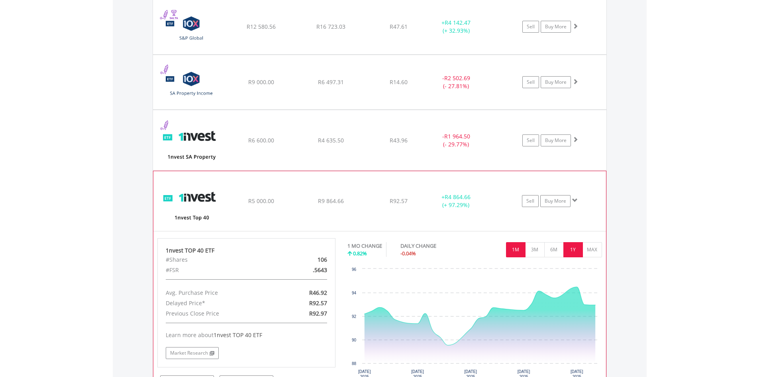
click at [580, 253] on button "1Y" at bounding box center [574, 249] width 20 height 15
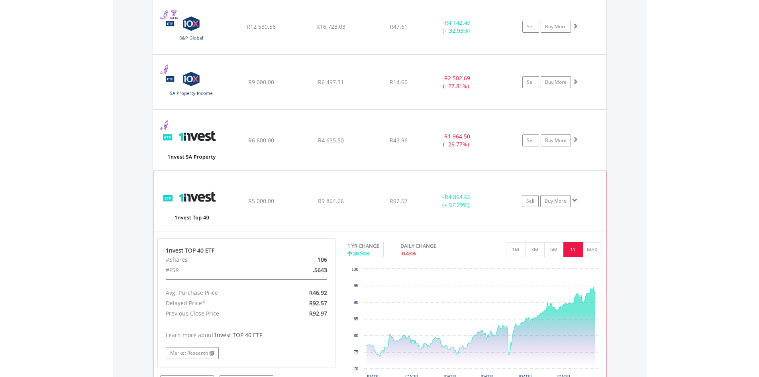
click at [401, 54] on div "﻿ 1nvest TOP 40 ETF R5 000.00 R9 864.66 R92.57 + R4 864.66 (+ 97.29%) Sell Buy …" at bounding box center [380, 27] width 454 height 55
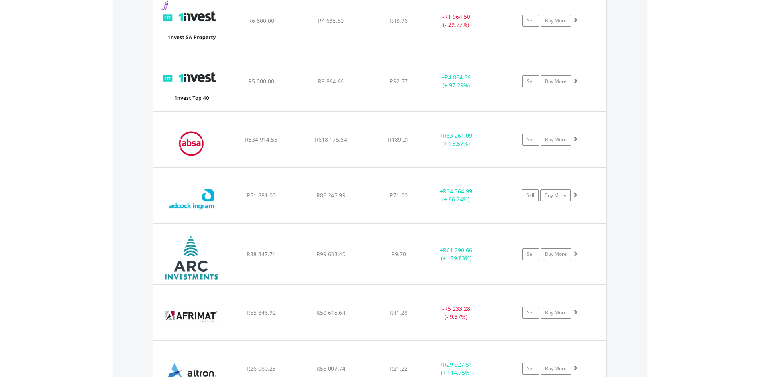
scroll to position [862, 0]
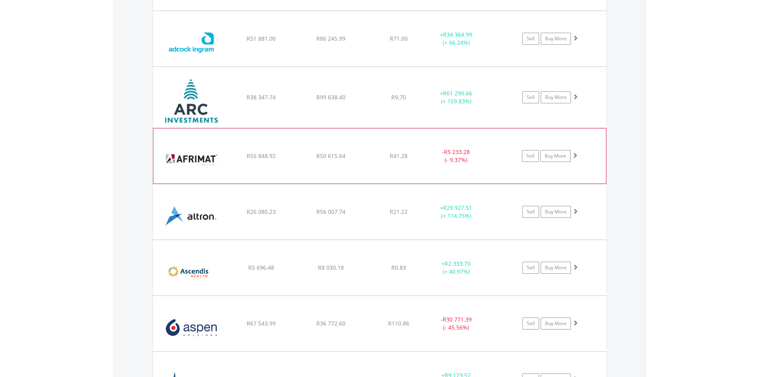
scroll to position [942, 0]
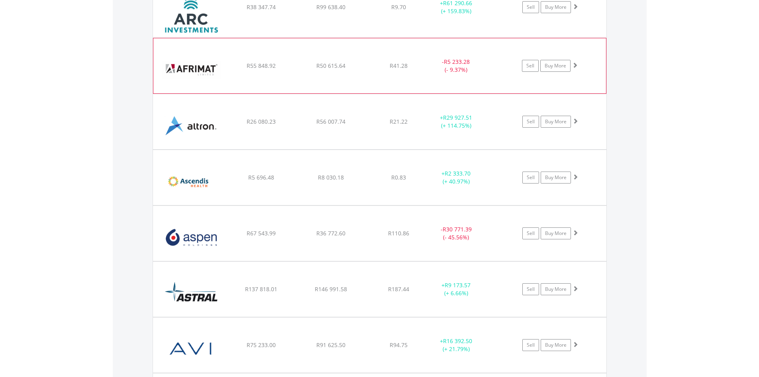
scroll to position [1061, 0]
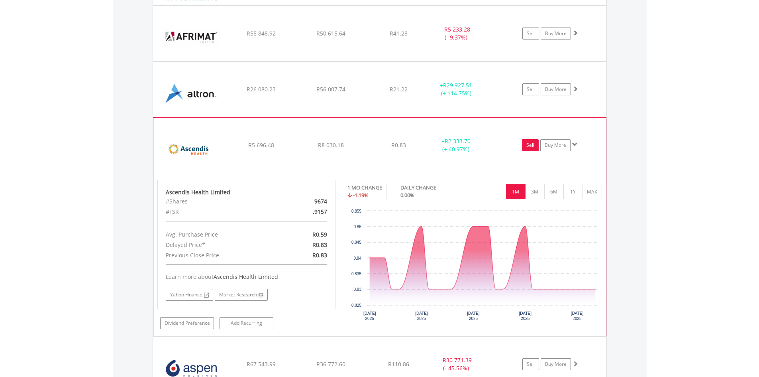
click at [528, 145] on link "Sell" at bounding box center [530, 145] width 17 height 12
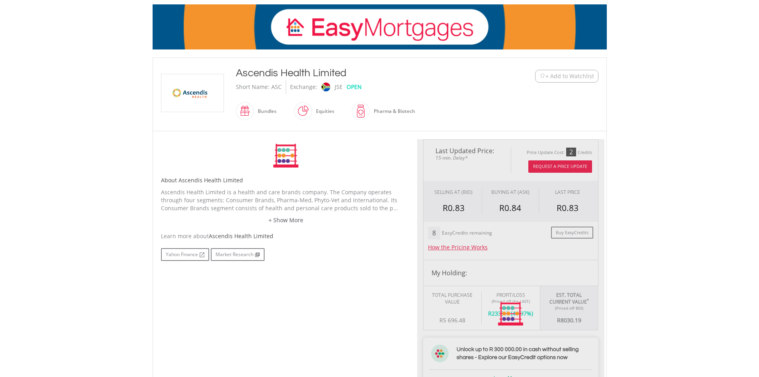
type input "*******"
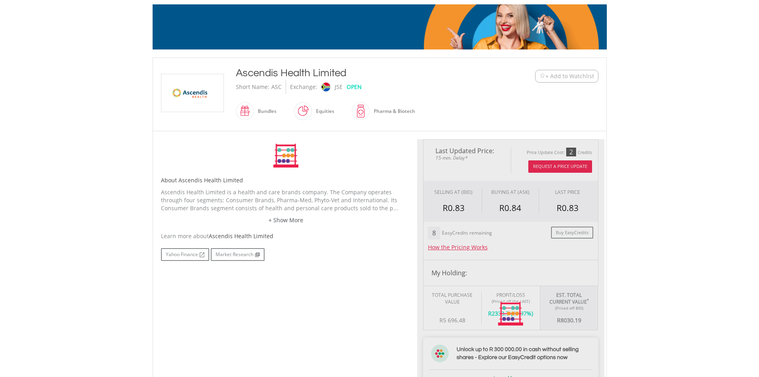
type input "******"
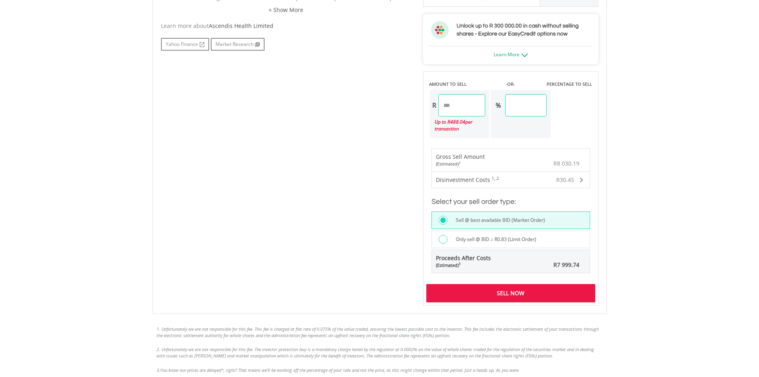
scroll to position [312, 0]
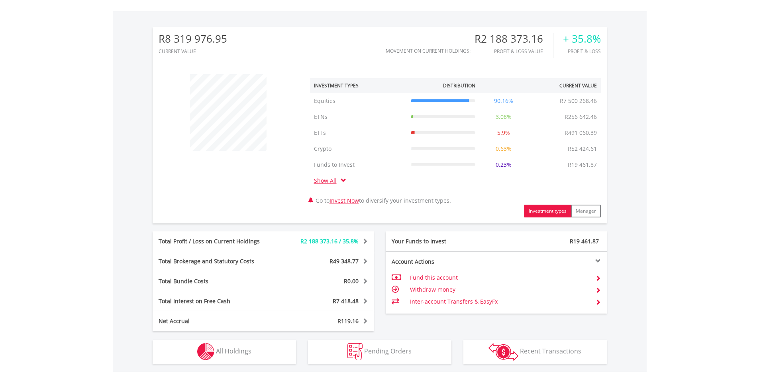
scroll to position [362, 0]
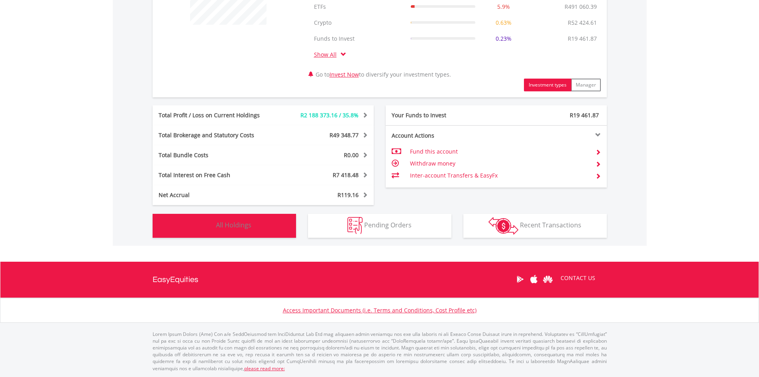
click at [265, 228] on button "Holdings All Holdings" at bounding box center [224, 226] width 143 height 24
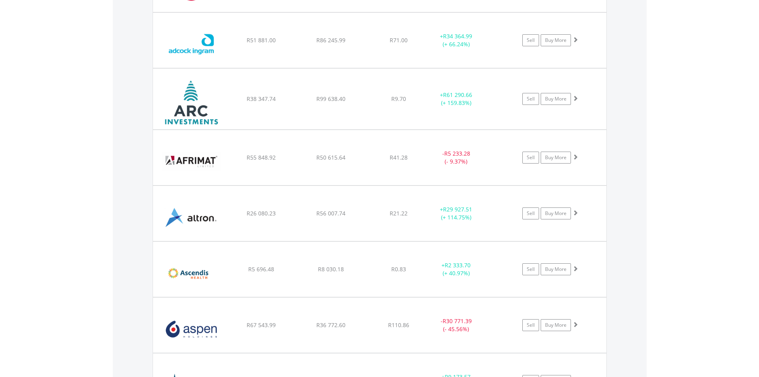
scroll to position [1181, 0]
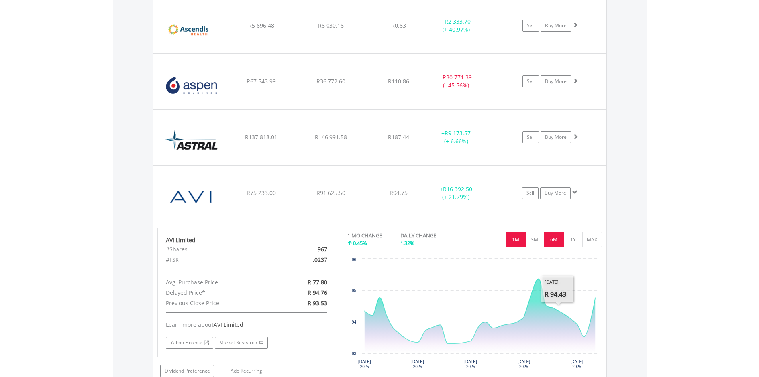
click at [564, 238] on button "6M" at bounding box center [554, 239] width 20 height 15
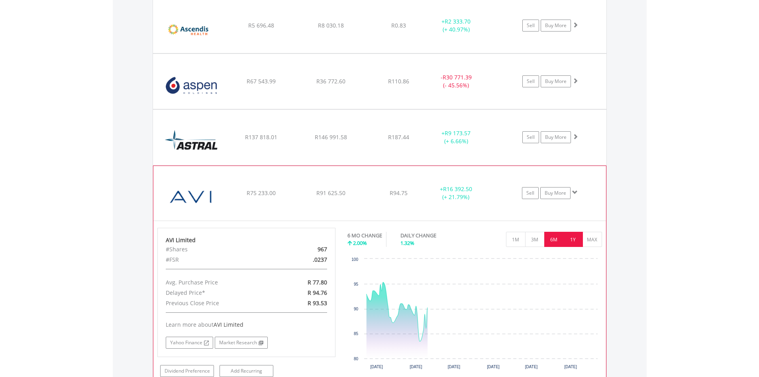
click at [574, 241] on button "1Y" at bounding box center [574, 239] width 20 height 15
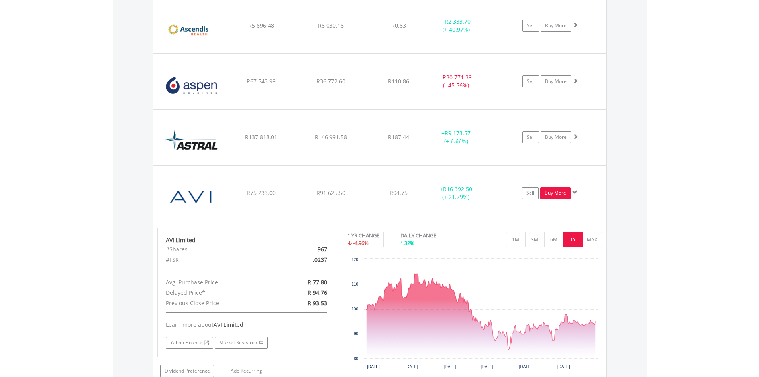
click at [541, 191] on link "Buy More" at bounding box center [555, 193] width 30 height 12
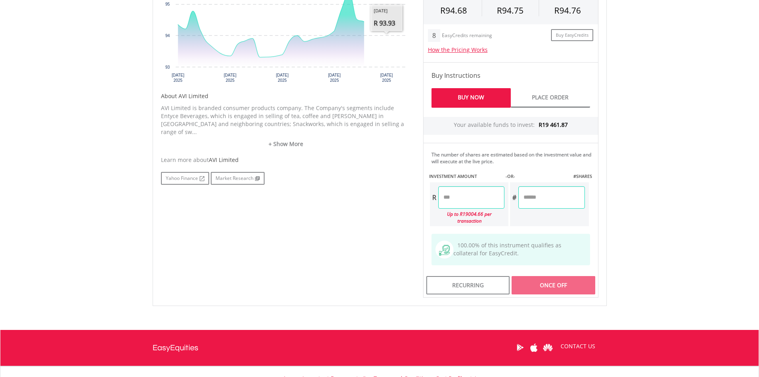
scroll to position [319, 0]
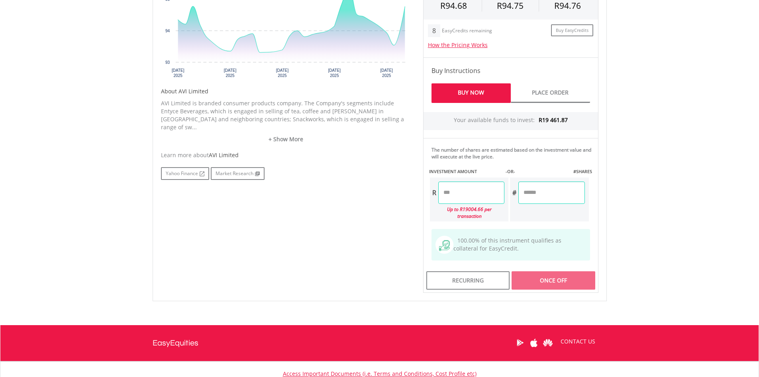
click at [468, 193] on input "number" at bounding box center [471, 192] width 66 height 22
type input "*"
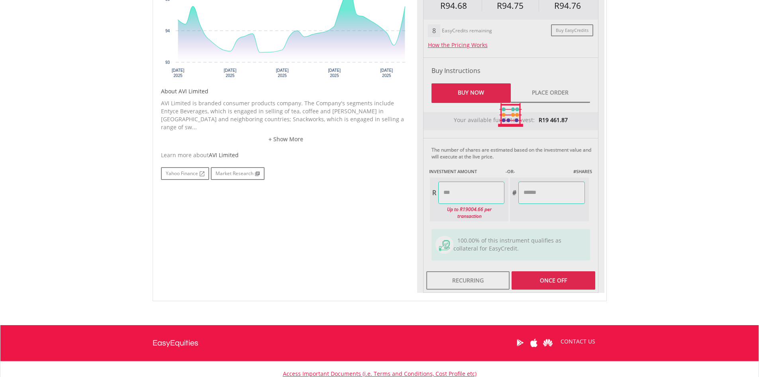
click at [548, 276] on div "Last Updated Price: 15-min. Delay* Price Update Cost: 2 Credits Request A Price…" at bounding box center [510, 115] width 187 height 356
type input "********"
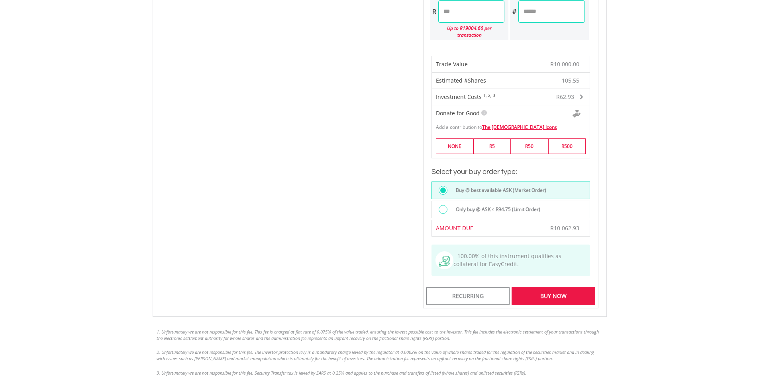
scroll to position [518, 0]
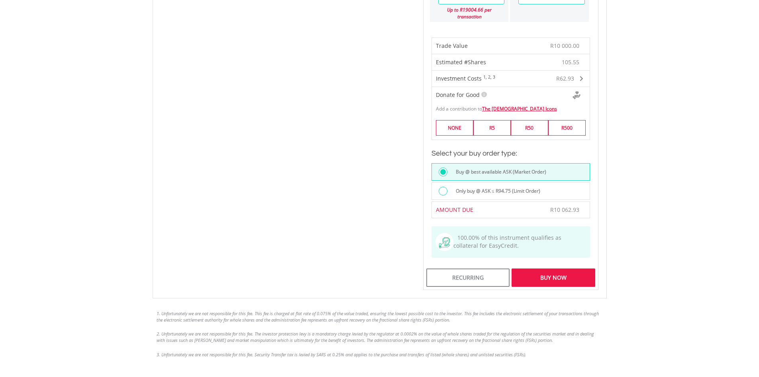
click at [562, 271] on div "Buy Now" at bounding box center [553, 277] width 83 height 18
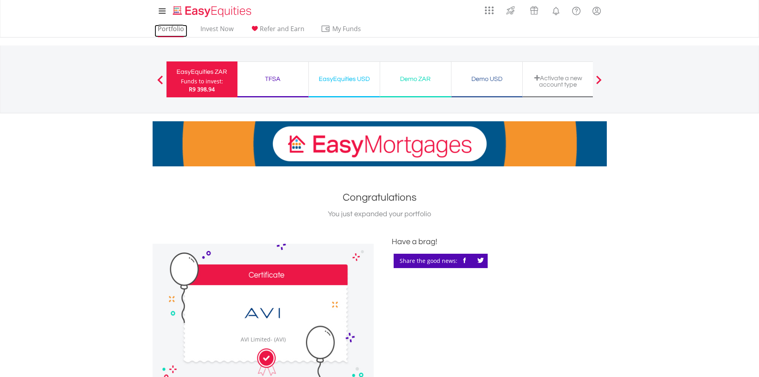
click at [165, 29] on link "Portfolio" at bounding box center [171, 31] width 33 height 12
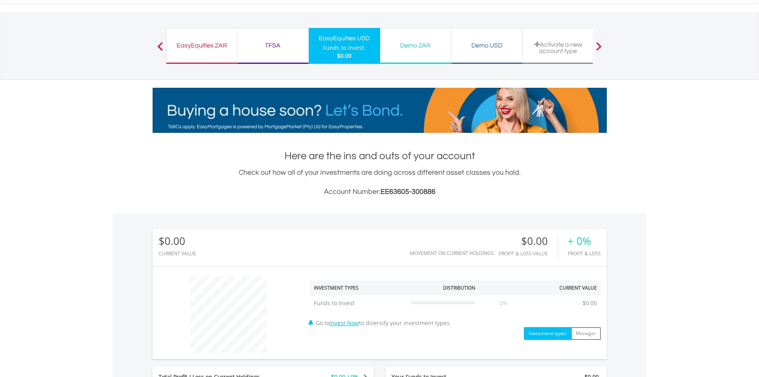
scroll to position [199, 0]
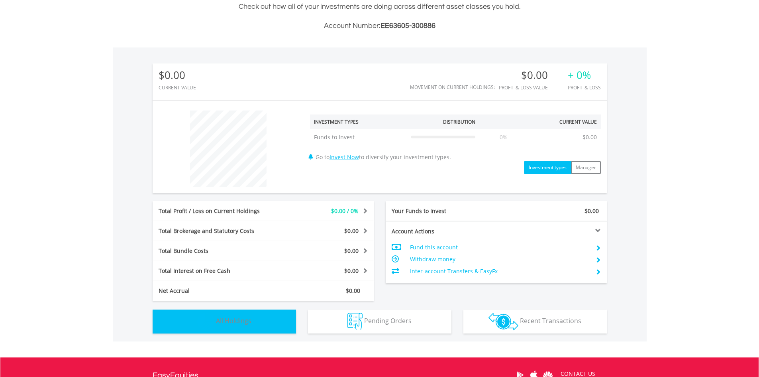
click at [256, 327] on button "Holdings All Holdings" at bounding box center [224, 321] width 143 height 24
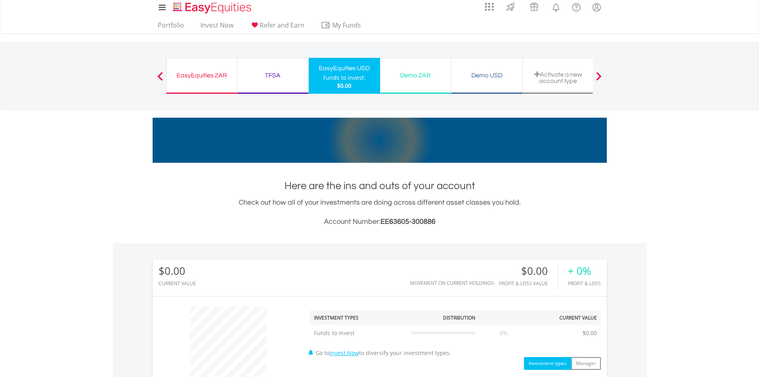
scroll to position [0, 0]
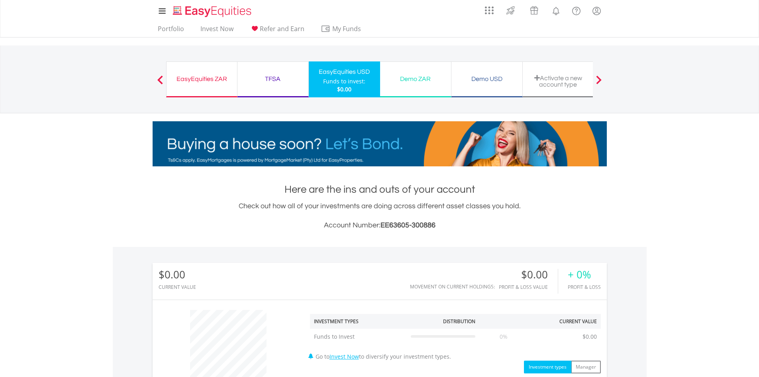
click at [255, 73] on div "TFSA Funds to invest: $0.00" at bounding box center [273, 79] width 71 height 36
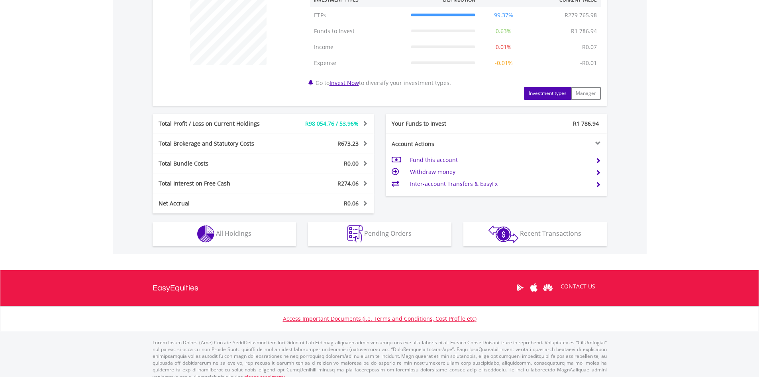
scroll to position [330, 0]
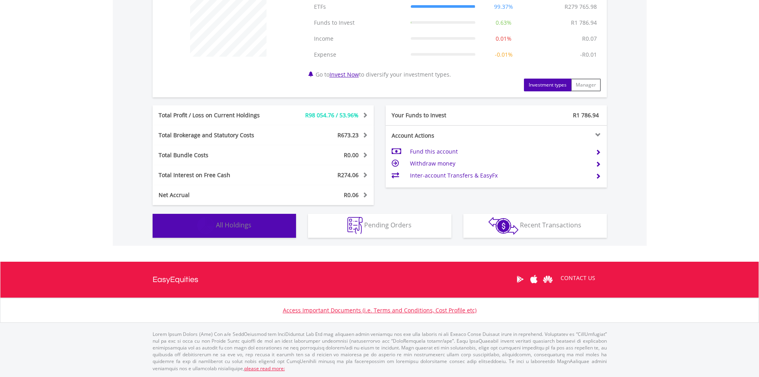
click at [284, 223] on button "Holdings All Holdings" at bounding box center [224, 226] width 143 height 24
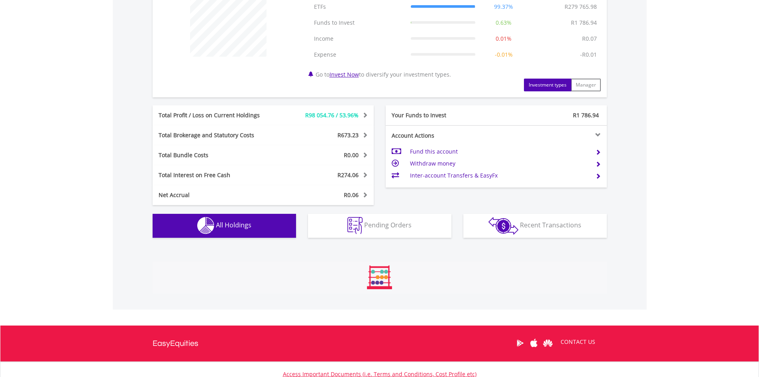
scroll to position [591, 0]
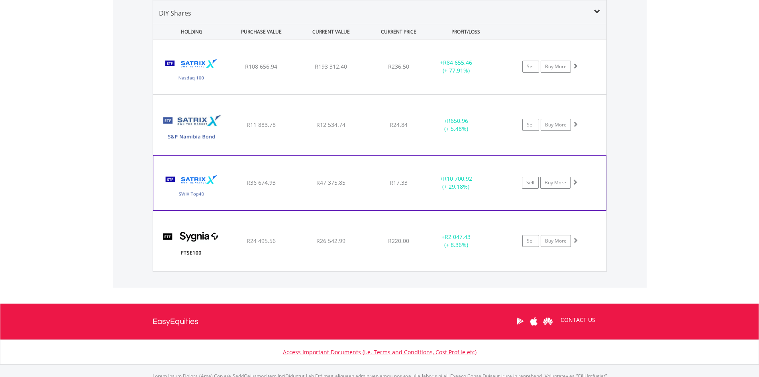
click at [492, 75] on div "+ R10 700.92 (+ 29.18%)" at bounding box center [466, 67] width 80 height 16
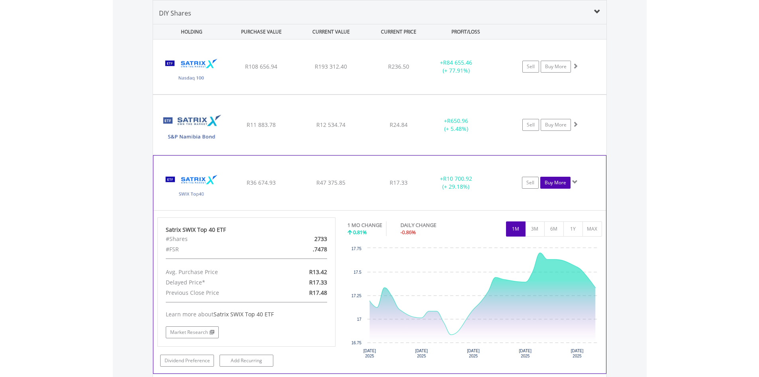
click at [558, 182] on link "Buy More" at bounding box center [555, 183] width 30 height 12
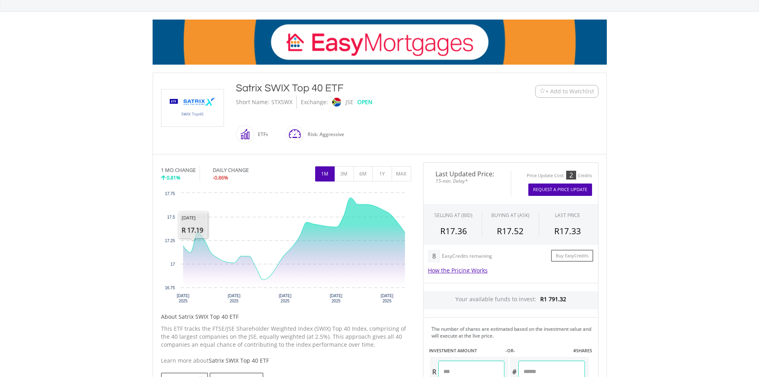
scroll to position [98, 0]
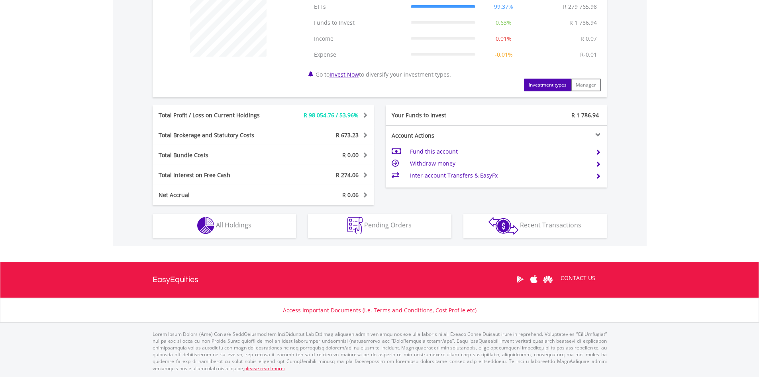
scroll to position [77, 151]
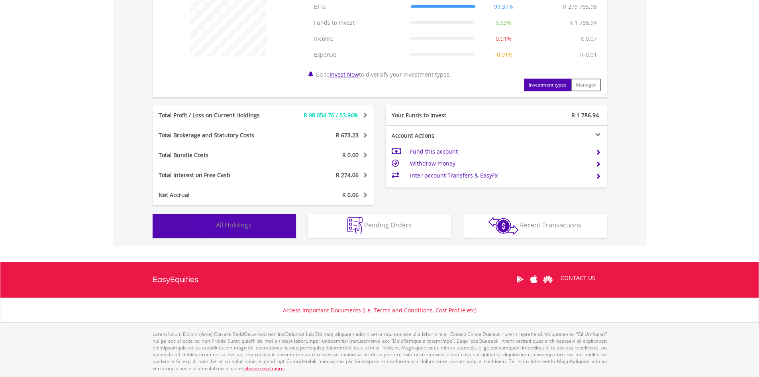
click at [256, 222] on button "Holdings All Holdings" at bounding box center [224, 226] width 143 height 24
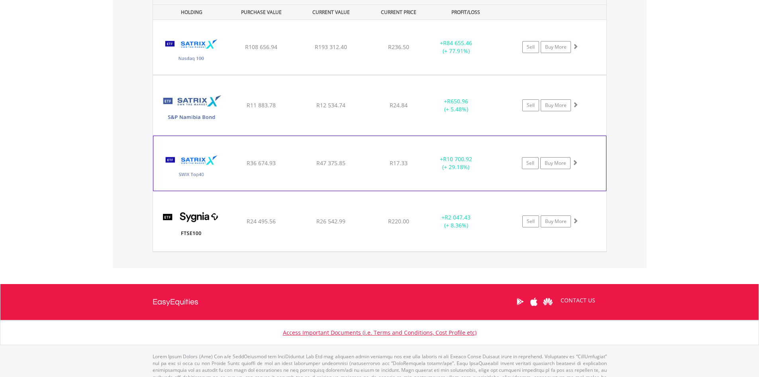
scroll to position [631, 0]
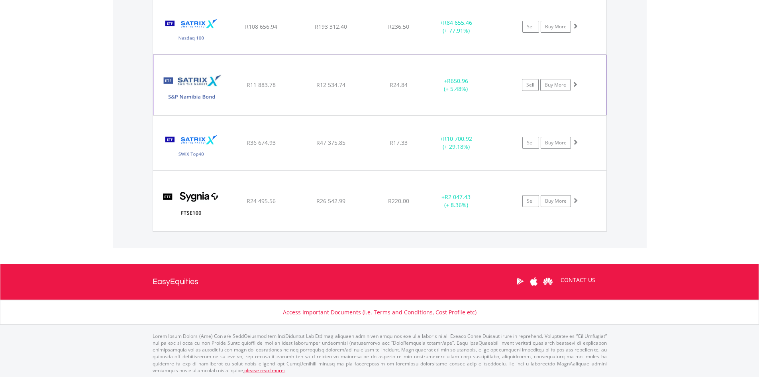
click at [238, 54] on div "﻿ Satrix S&P Namibia [PERSON_NAME] ETF R11 883.78 R12 534.74 R24.84 + R650.96 (…" at bounding box center [380, 27] width 454 height 55
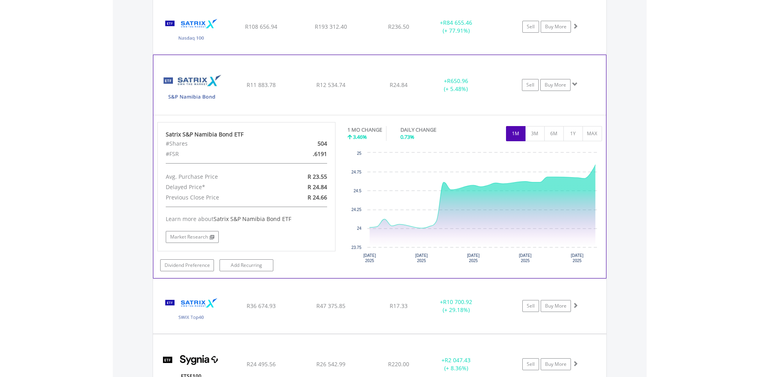
click at [238, 54] on div "﻿ Satrix S&P Namibia [PERSON_NAME] ETF R11 883.78 R12 534.74 R24.84 + R650.96 (…" at bounding box center [380, 27] width 454 height 55
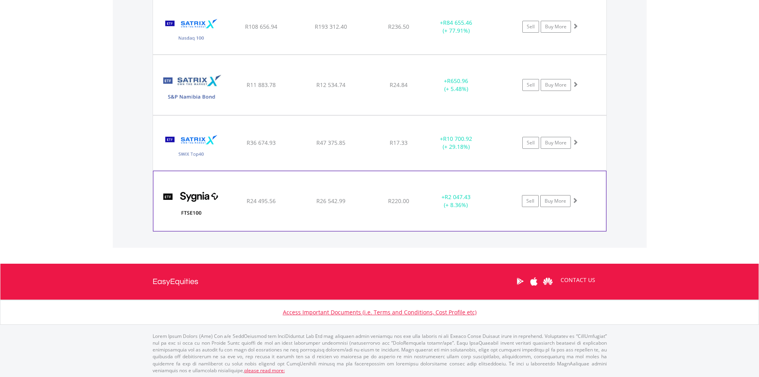
click at [298, 31] on div "R26 542.99" at bounding box center [331, 27] width 68 height 8
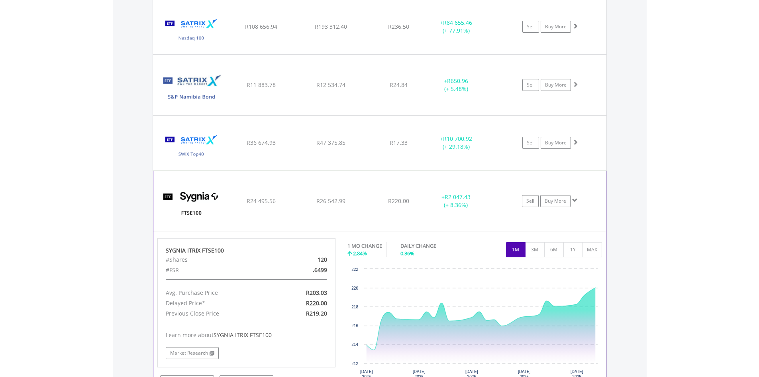
click at [298, 31] on div "R26 542.99" at bounding box center [331, 27] width 68 height 8
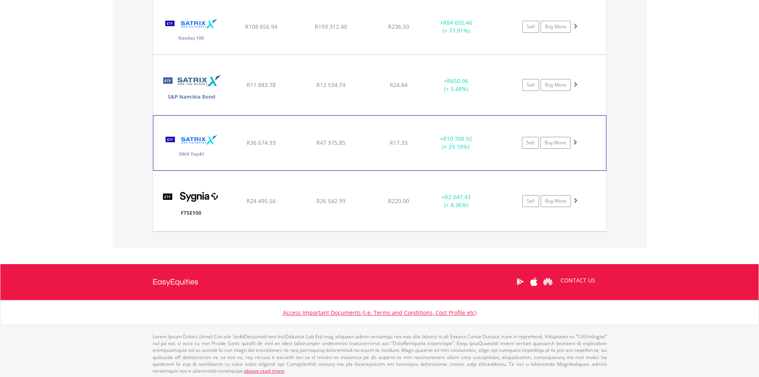
click at [295, 31] on div "R36 674.93" at bounding box center [261, 27] width 68 height 8
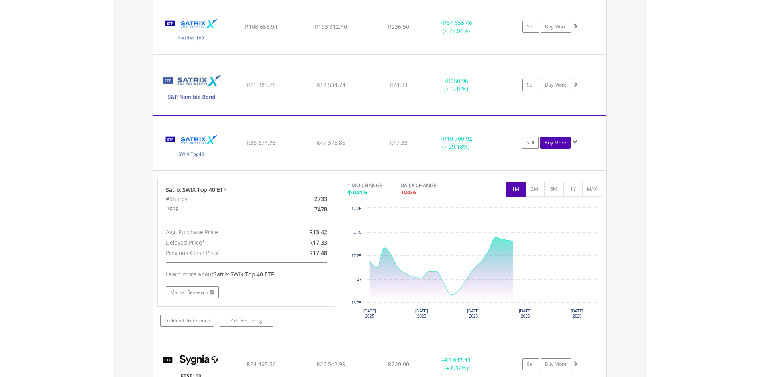
click at [560, 146] on link "Buy More" at bounding box center [555, 143] width 30 height 12
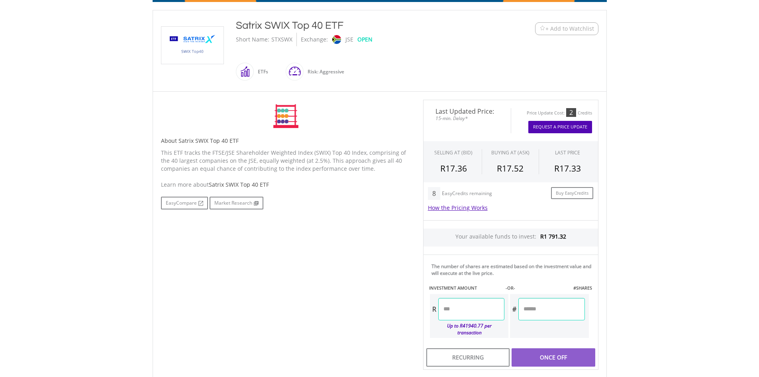
scroll to position [239, 0]
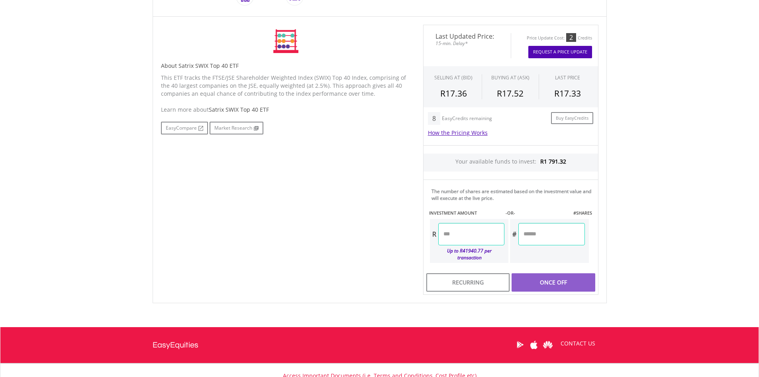
click at [465, 237] on input "number" at bounding box center [471, 234] width 66 height 22
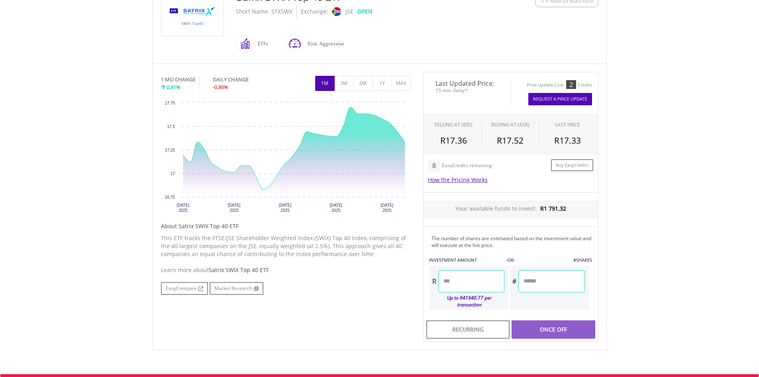
scroll to position [199, 0]
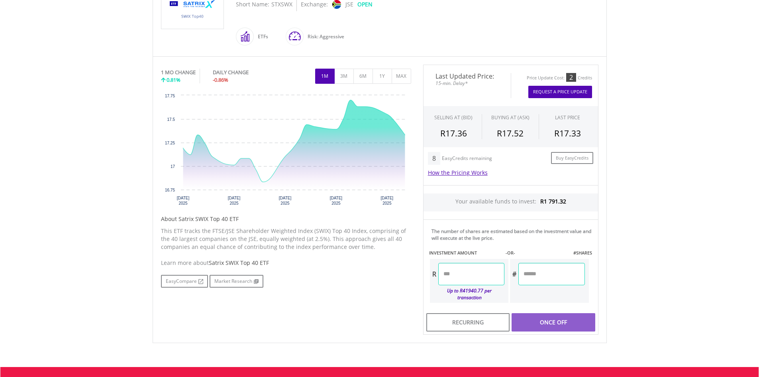
click at [471, 263] on input "number" at bounding box center [471, 274] width 66 height 22
type input "*******"
click at [752, 211] on body "My Investments Invest Now New Listings Sell My Recurring Investments Pending Or…" at bounding box center [379, 145] width 759 height 688
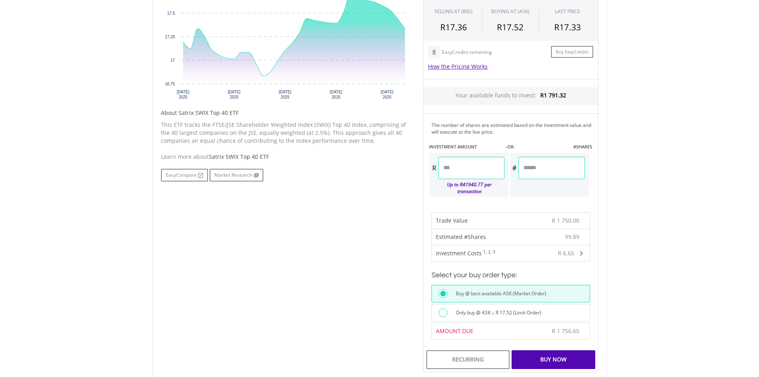
scroll to position [319, 0]
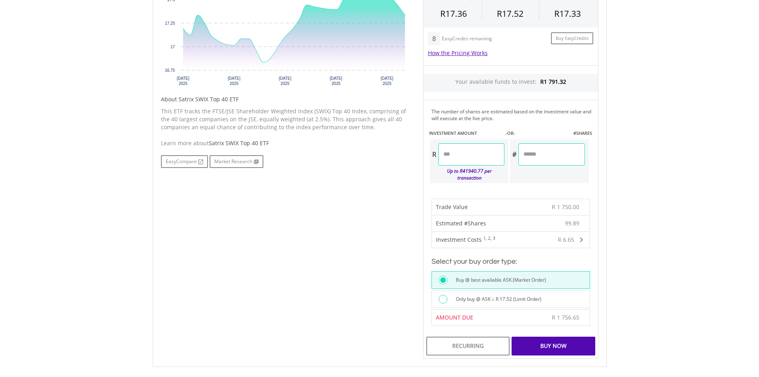
drag, startPoint x: 458, startPoint y: 155, endPoint x: 450, endPoint y: 154, distance: 7.6
click at [450, 154] on input "*******" at bounding box center [471, 154] width 66 height 22
click at [457, 154] on input "*******" at bounding box center [471, 154] width 66 height 22
click at [454, 154] on input "*******" at bounding box center [471, 154] width 66 height 22
drag, startPoint x: 456, startPoint y: 154, endPoint x: 451, endPoint y: 154, distance: 4.8
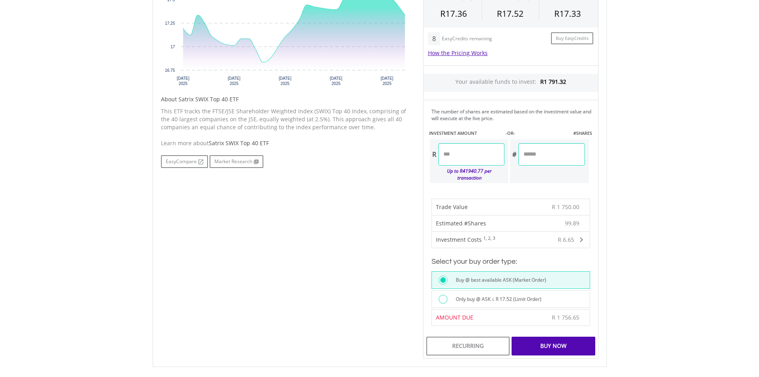
click at [451, 154] on input "*******" at bounding box center [471, 154] width 66 height 22
type input "*******"
type input "********"
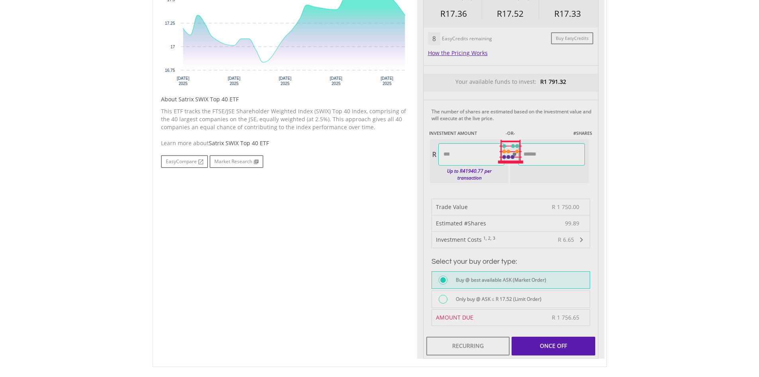
click at [627, 170] on body "My Investments Invest Now New Listings Sell My Recurring Investments Pending Or…" at bounding box center [379, 130] width 759 height 898
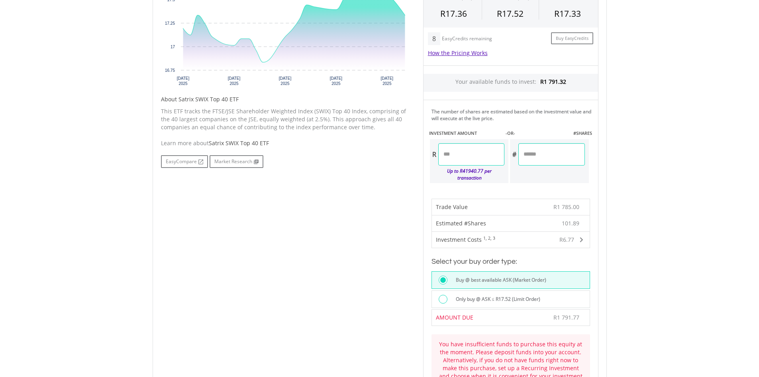
click at [456, 150] on input "*******" at bounding box center [471, 154] width 66 height 22
type input "*******"
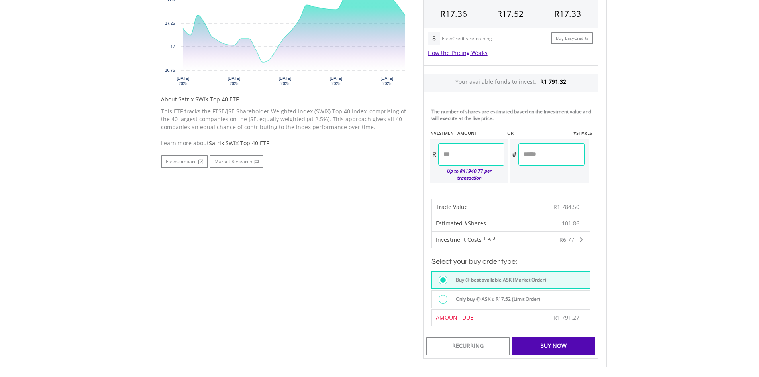
drag, startPoint x: 466, startPoint y: 152, endPoint x: 460, endPoint y: 152, distance: 6.0
click at [460, 152] on input "*******" at bounding box center [471, 154] width 66 height 22
type input "*******"
click at [672, 176] on body "My Investments Invest Now New Listings Sell My Recurring Investments Pending Or…" at bounding box center [379, 130] width 759 height 898
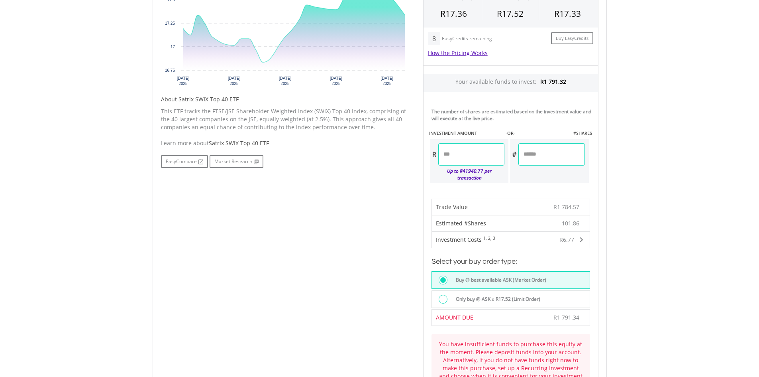
click at [464, 152] on input "*******" at bounding box center [471, 154] width 66 height 22
type input "*******"
click at [641, 171] on body "My Investments Invest Now New Listings Sell My Recurring Investments Pending Or…" at bounding box center [379, 164] width 759 height 967
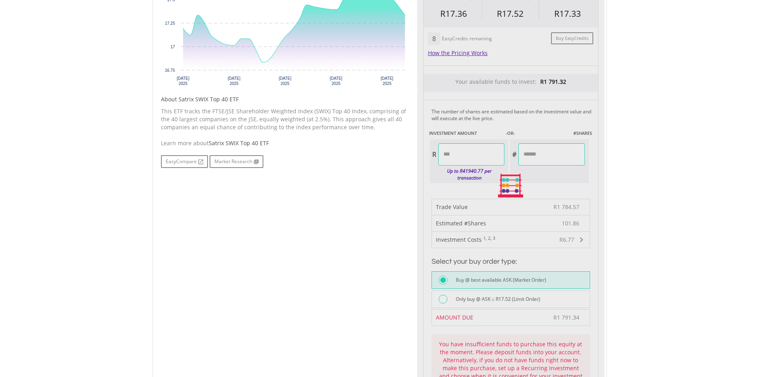
type input "********"
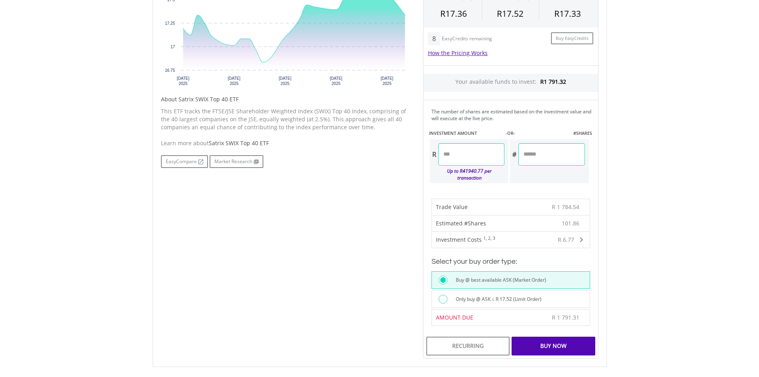
click at [460, 157] on input "*******" at bounding box center [471, 154] width 66 height 22
type input "*******"
type input "********"
click at [669, 185] on body "My Investments Invest Now New Listings Sell My Recurring Investments Pending Or…" at bounding box center [379, 130] width 759 height 898
click at [565, 336] on div "Buy Now" at bounding box center [553, 345] width 83 height 18
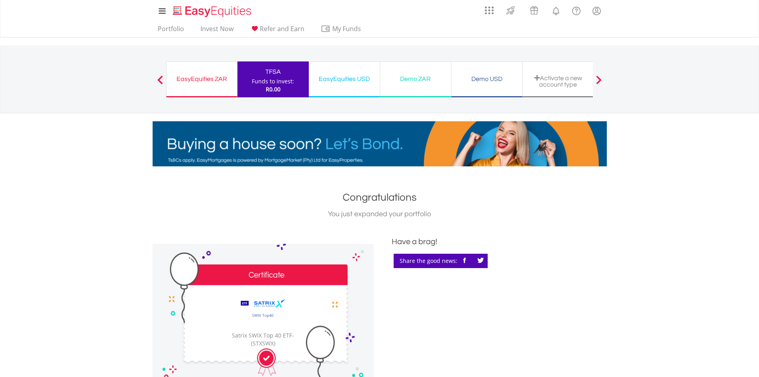
click at [260, 73] on div "TFSA" at bounding box center [273, 71] width 62 height 11
